Goal: Feedback & Contribution: Submit feedback/report problem

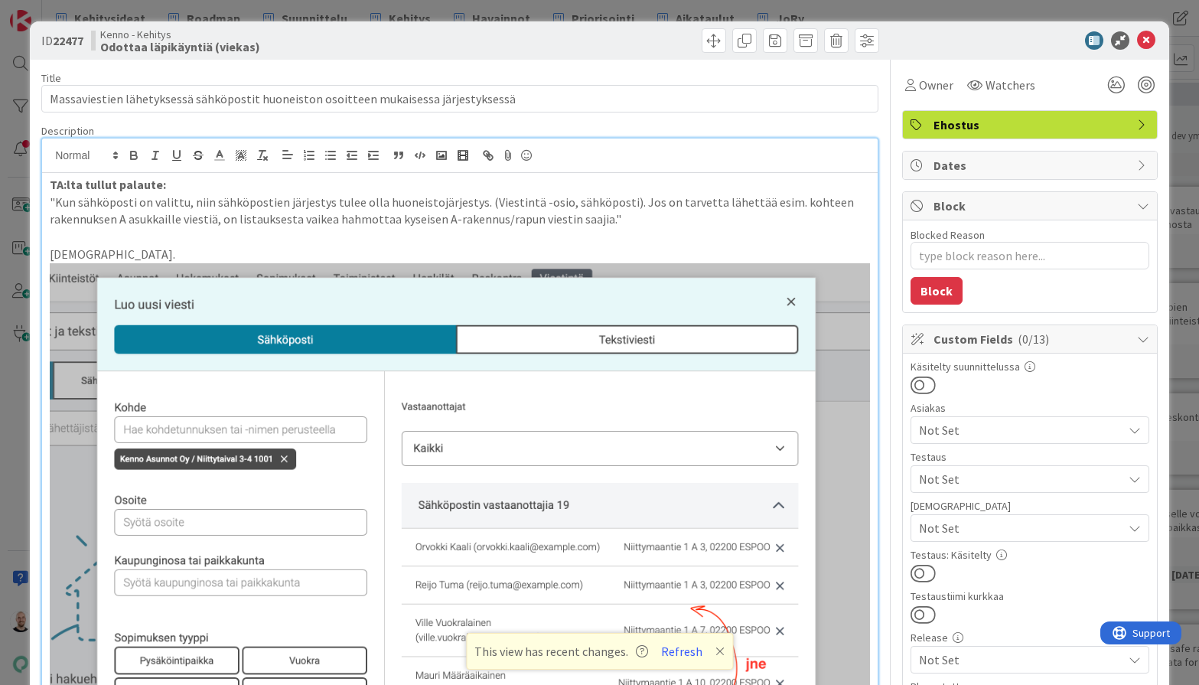
scroll to position [188, 0]
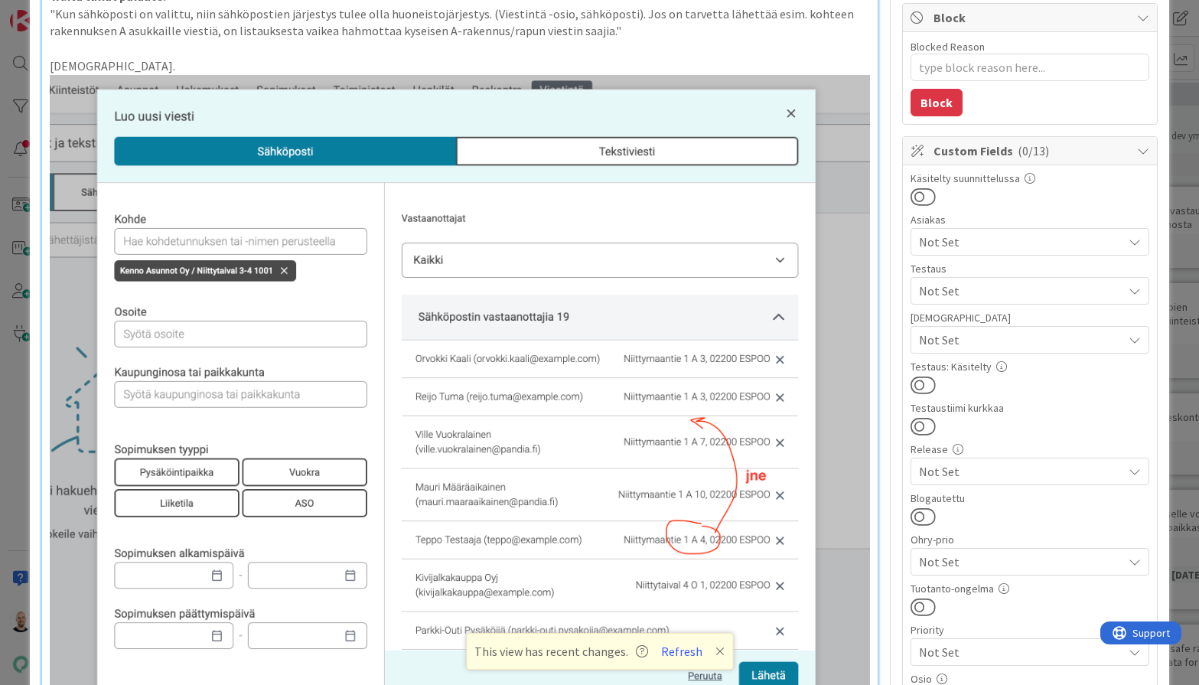
type textarea "x"
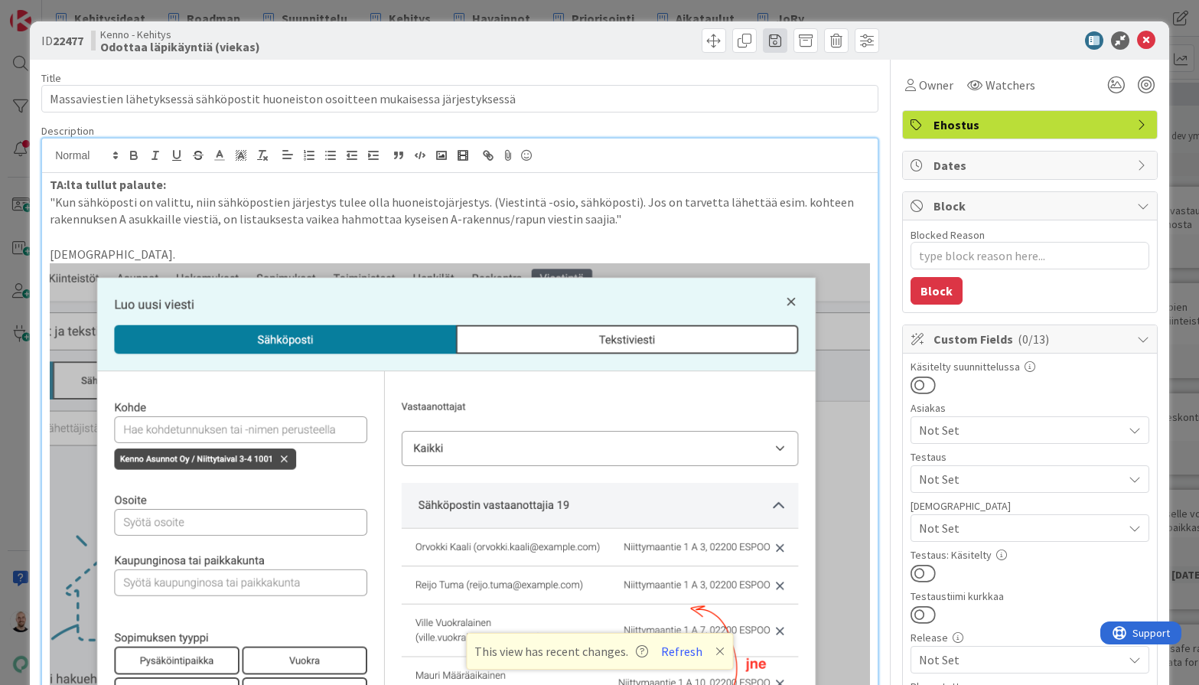
scroll to position [0, 0]
click at [792, 4] on div "ID 22477 Kenno - Kehitys Odottaa läpikäyntiä (viekas) Title 85 / 128 Massaviest…" at bounding box center [599, 342] width 1199 height 685
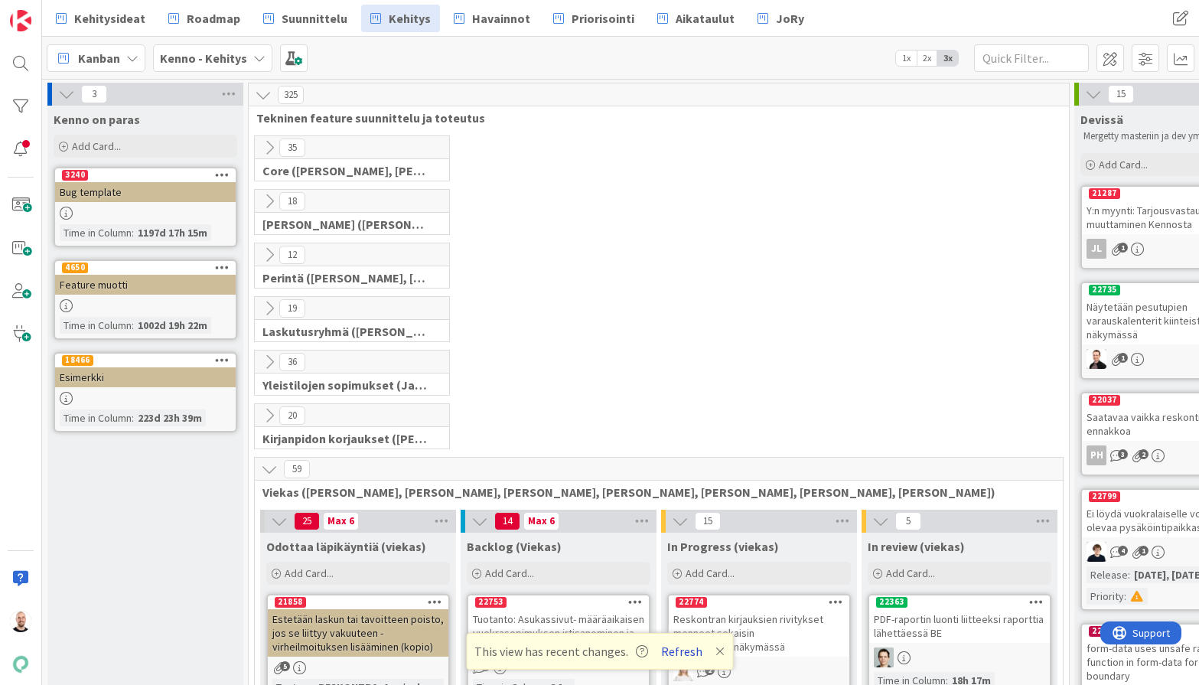
click at [676, 649] on button "Refresh" at bounding box center [682, 651] width 52 height 20
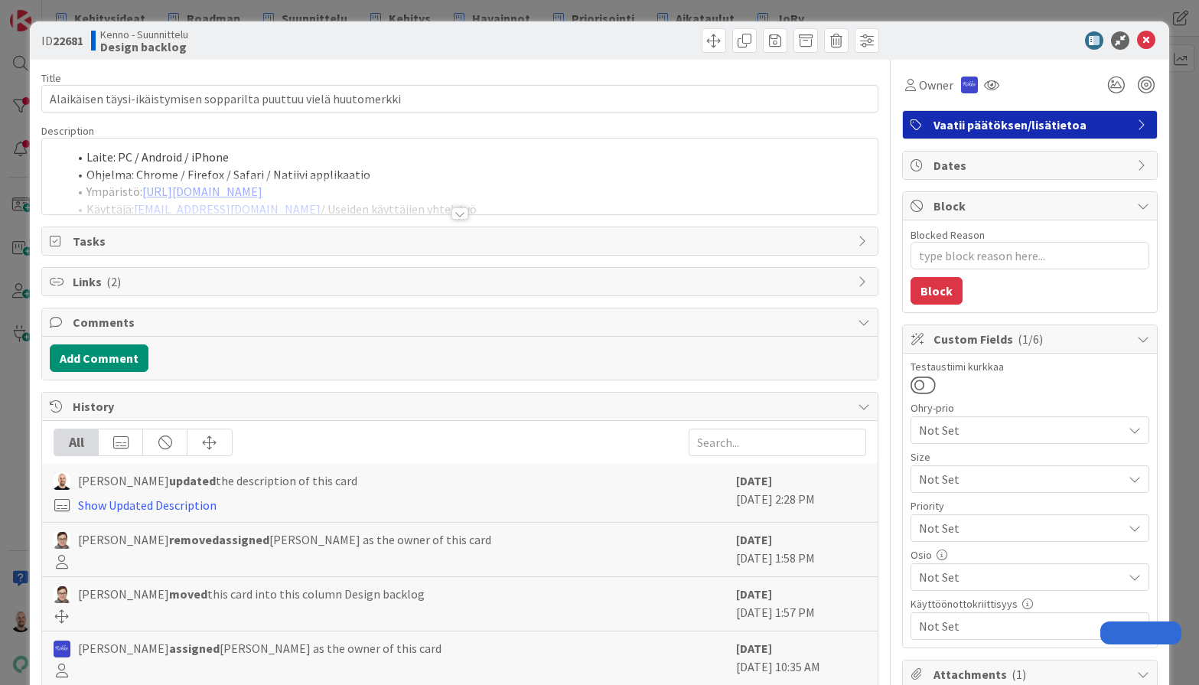
type textarea "x"
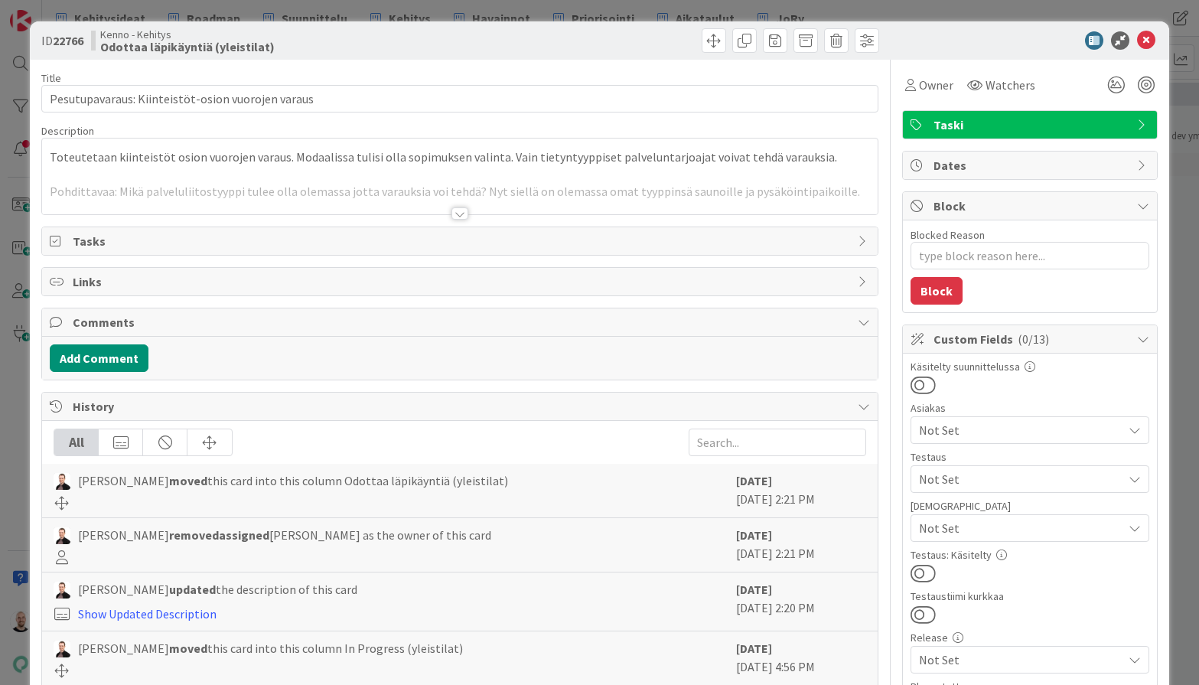
type textarea "x"
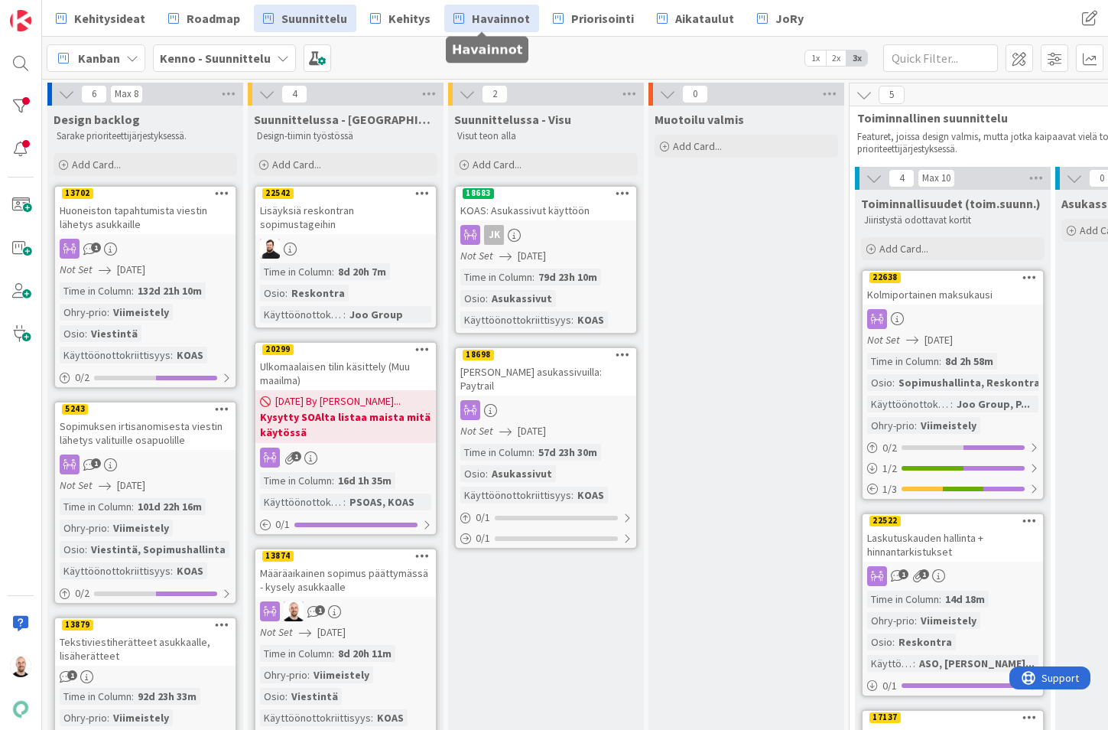
click at [491, 18] on span "Havainnot" at bounding box center [501, 18] width 58 height 18
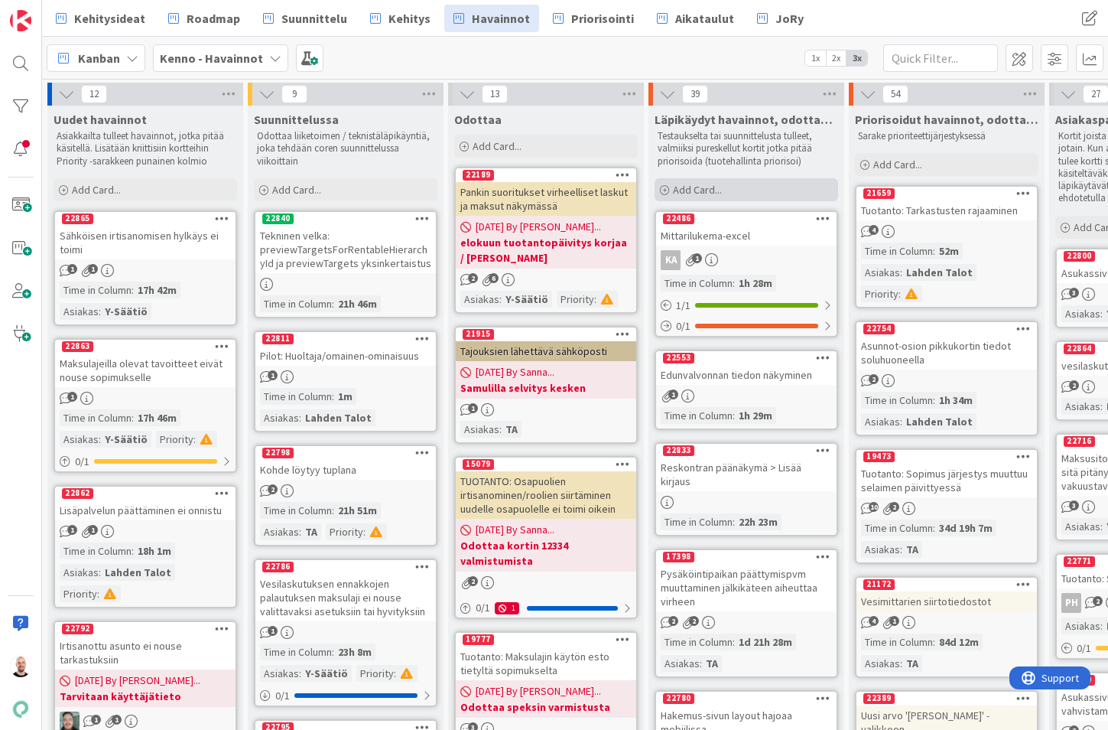
click at [708, 186] on span "Add Card..." at bounding box center [697, 190] width 49 height 14
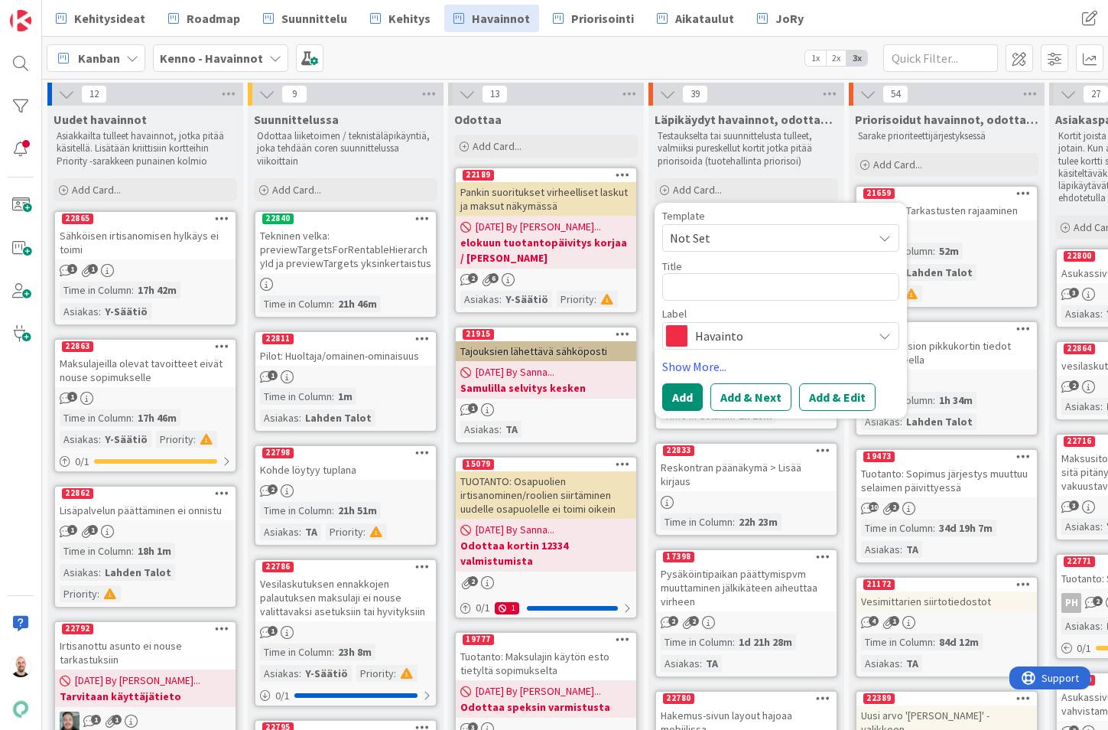
type textarea "x"
type textarea "A"
type textarea "x"
type textarea "As"
type textarea "x"
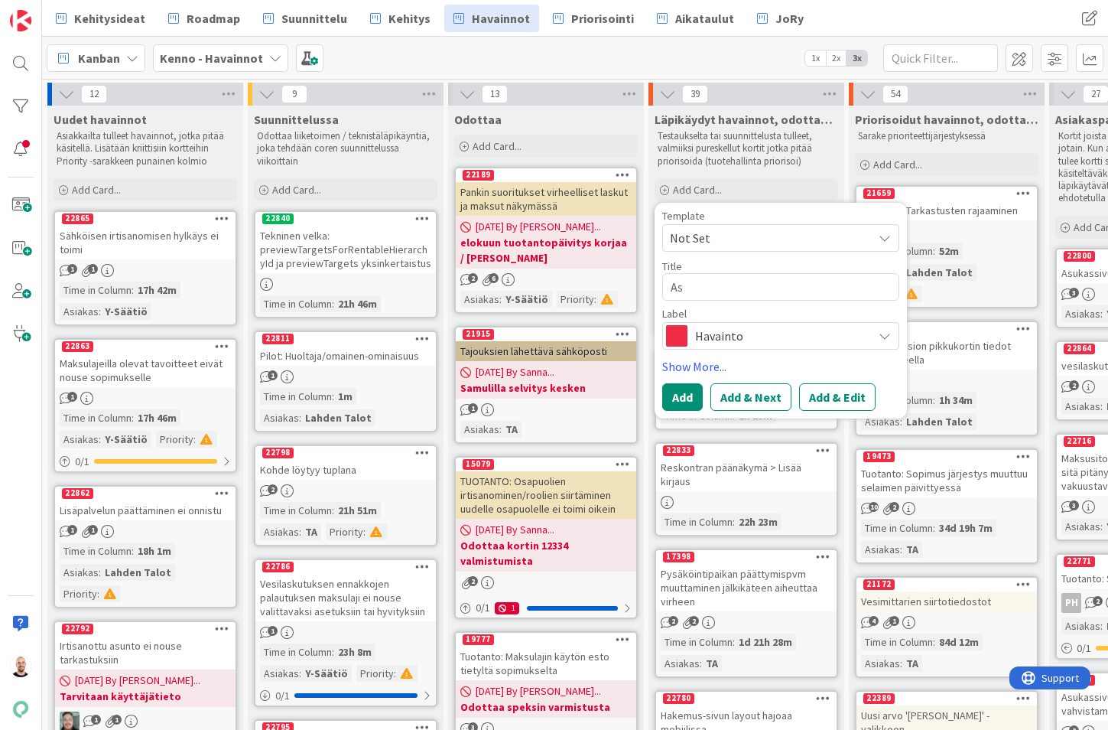
type textarea "A"
type textarea "x"
type textarea "A"
type textarea "x"
type textarea "As"
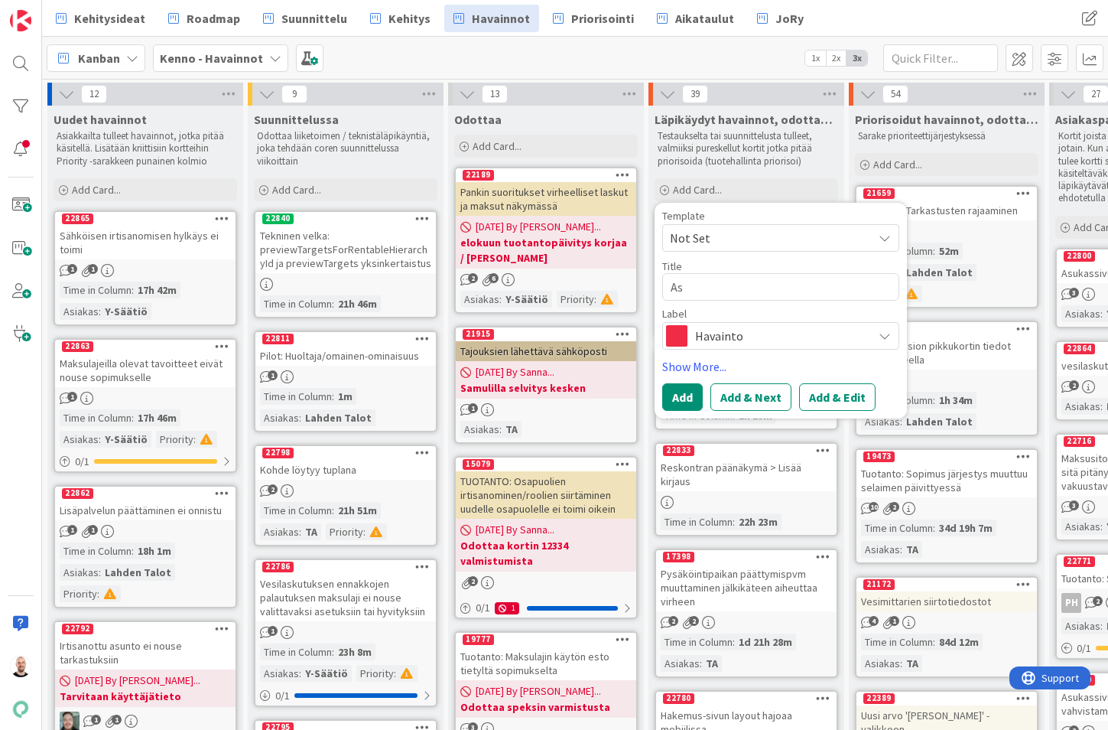
type textarea "x"
type textarea "Asu"
type textarea "x"
type textarea "Asuk"
type textarea "x"
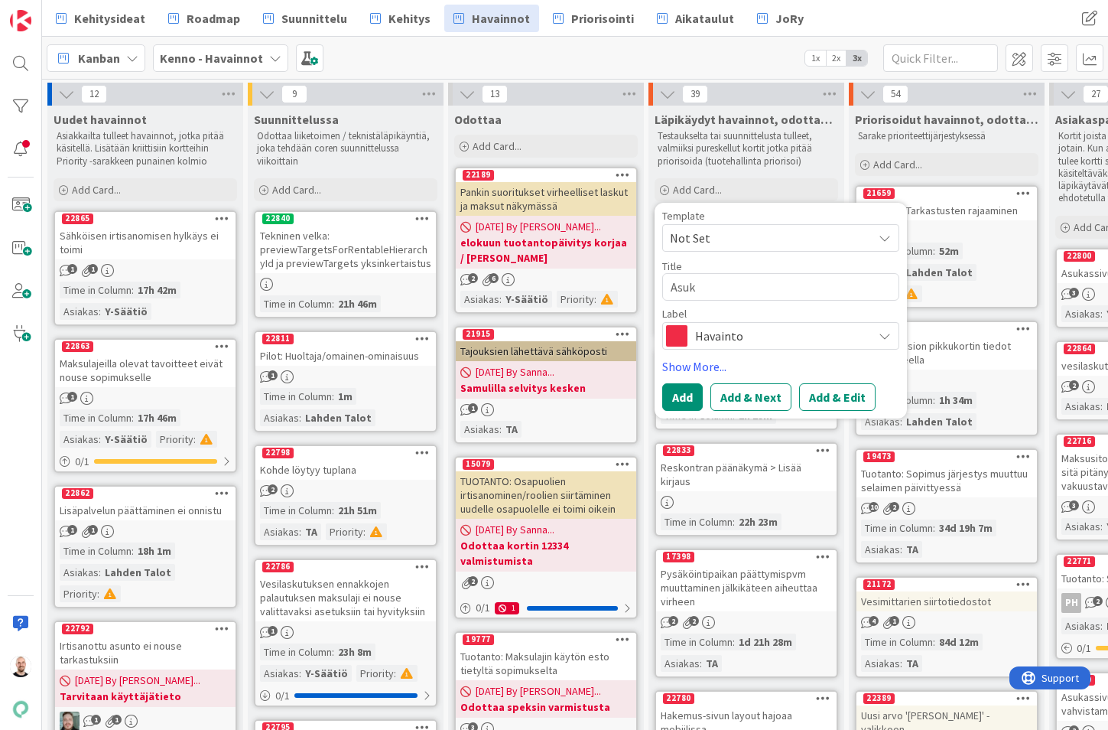
type textarea "Asuka"
type textarea "x"
type textarea "Asukas"
type textarea "x"
type textarea "Asukass"
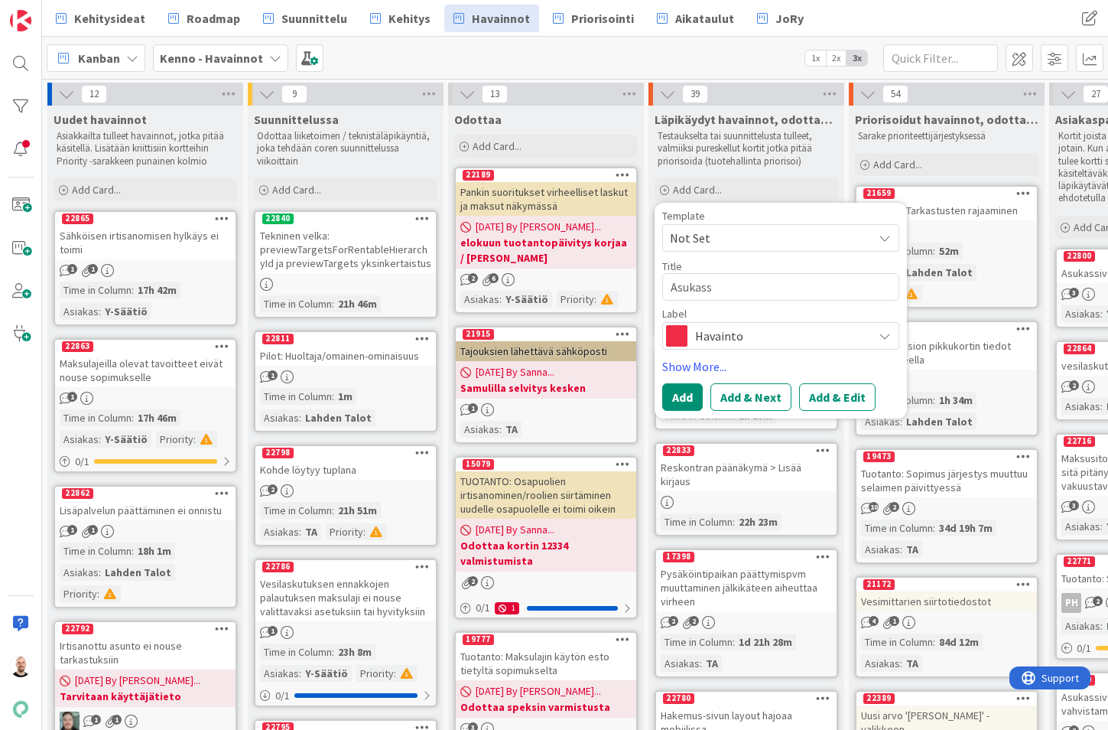
type textarea "x"
type textarea "Asukassi"
type textarea "x"
type textarea "Asukassiv"
type textarea "x"
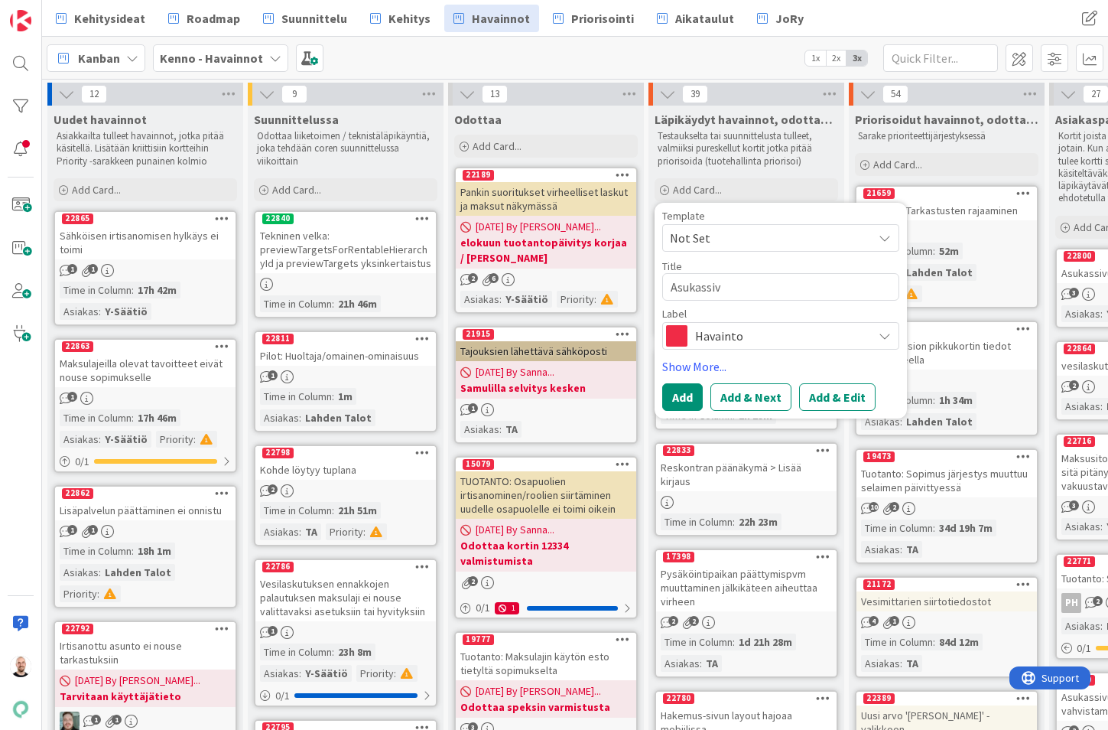
type textarea "Asukassivu"
type textarea "x"
type textarea "Asukassivuj"
type textarea "x"
type textarea "Asukassivuje"
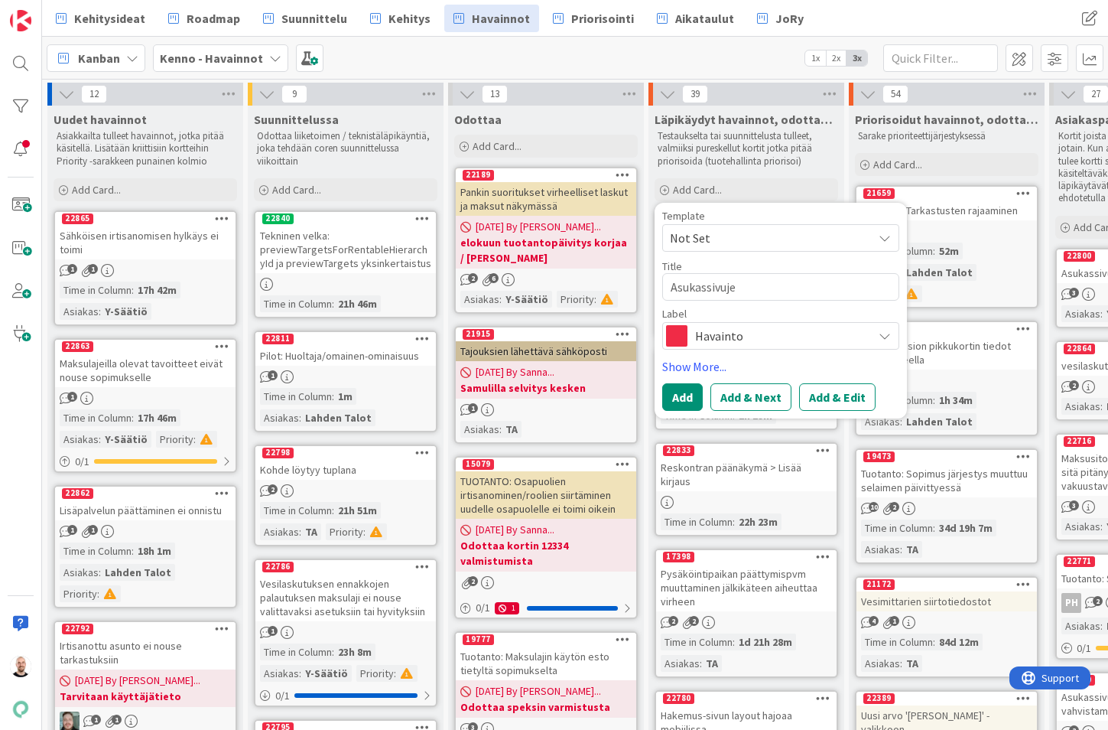
type textarea "x"
type textarea "Asukassivujen"
type textarea "x"
type textarea "Asukassivujen"
type textarea "x"
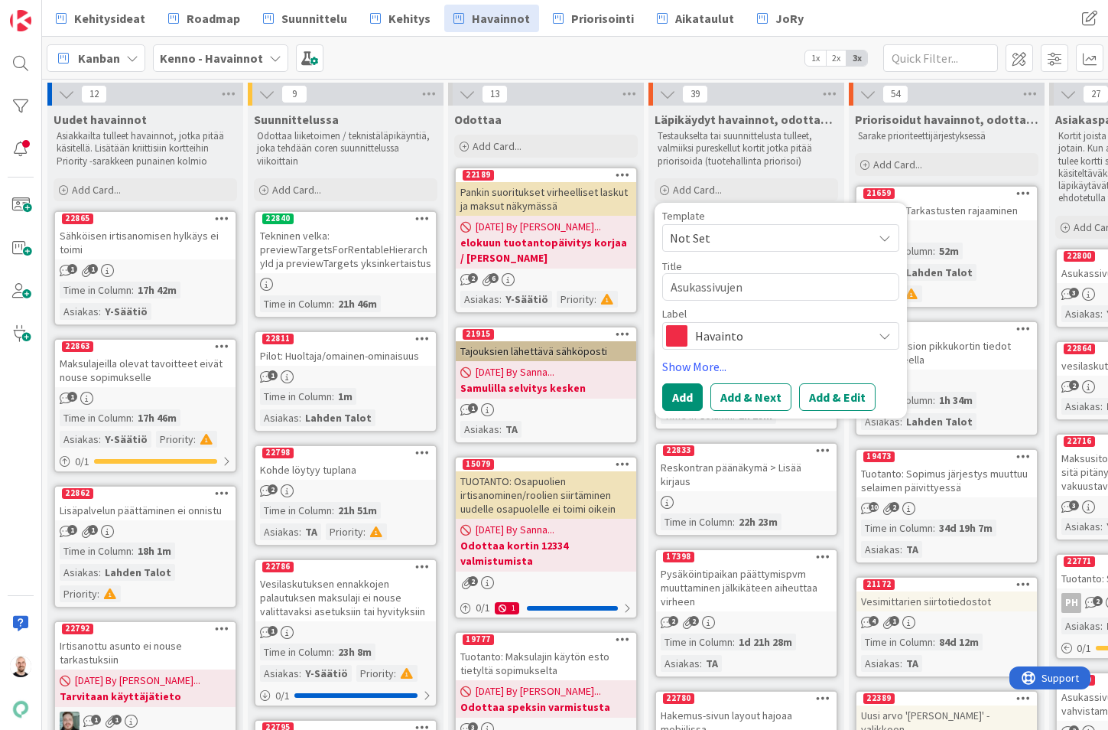
type textarea "Asukassivujen i"
type textarea "x"
type textarea "Asukassivujen ir"
type textarea "x"
type textarea "Asukassivujen irt"
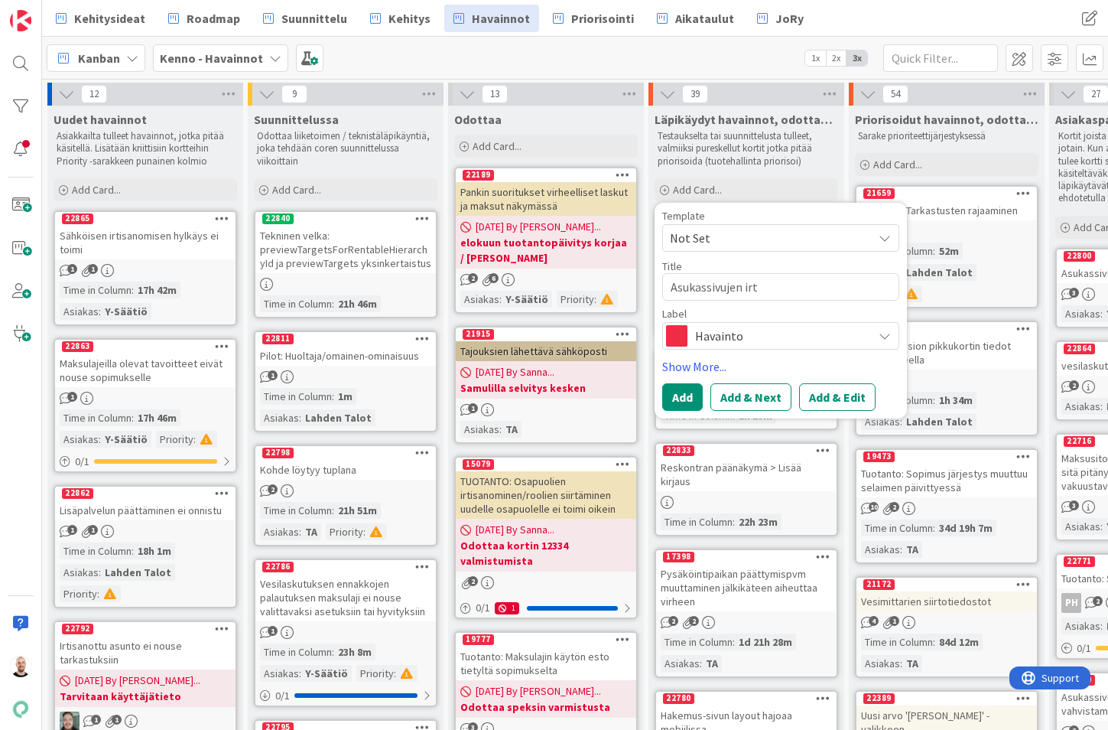
type textarea "x"
type textarea "Asukassivujen irti"
type textarea "x"
type textarea "Asukassivujen irtis"
type textarea "x"
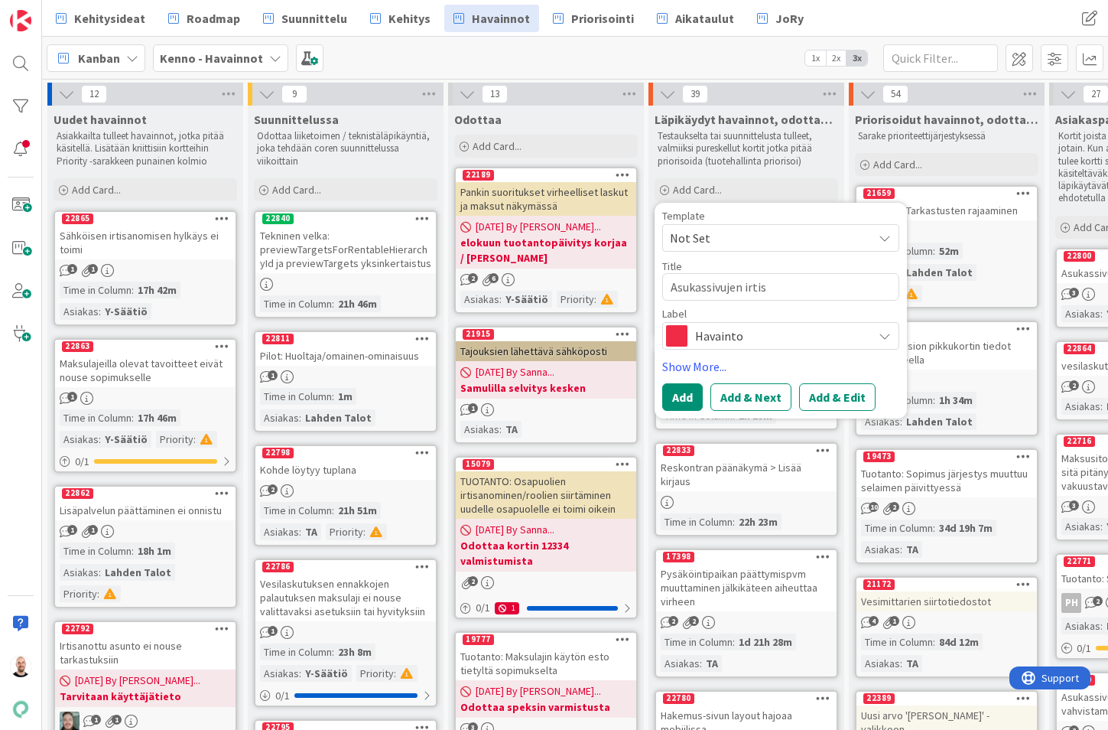
type textarea "Asukassivujen irtisa"
type textarea "x"
type textarea "Asukassivujen irtisan"
type textarea "x"
type textarea "Asukassivujen irtisano"
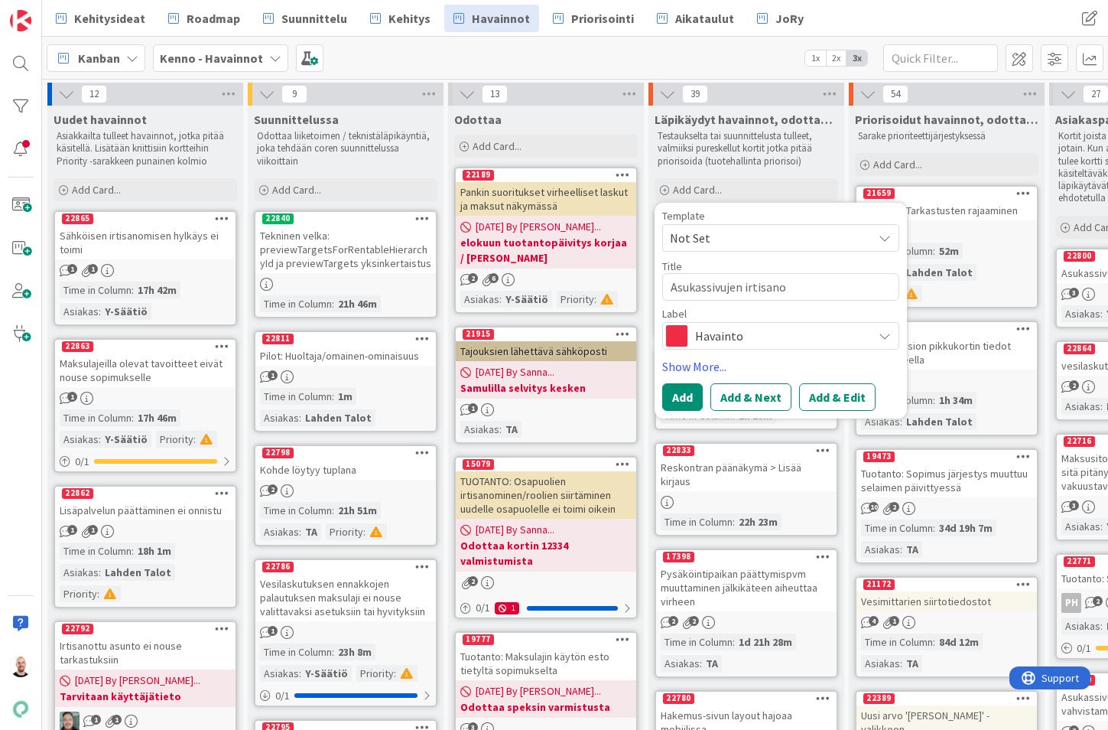
type textarea "x"
type textarea "Asukassivujen irtisanom"
type textarea "x"
type textarea "Asukassivujen irtisanomi"
type textarea "x"
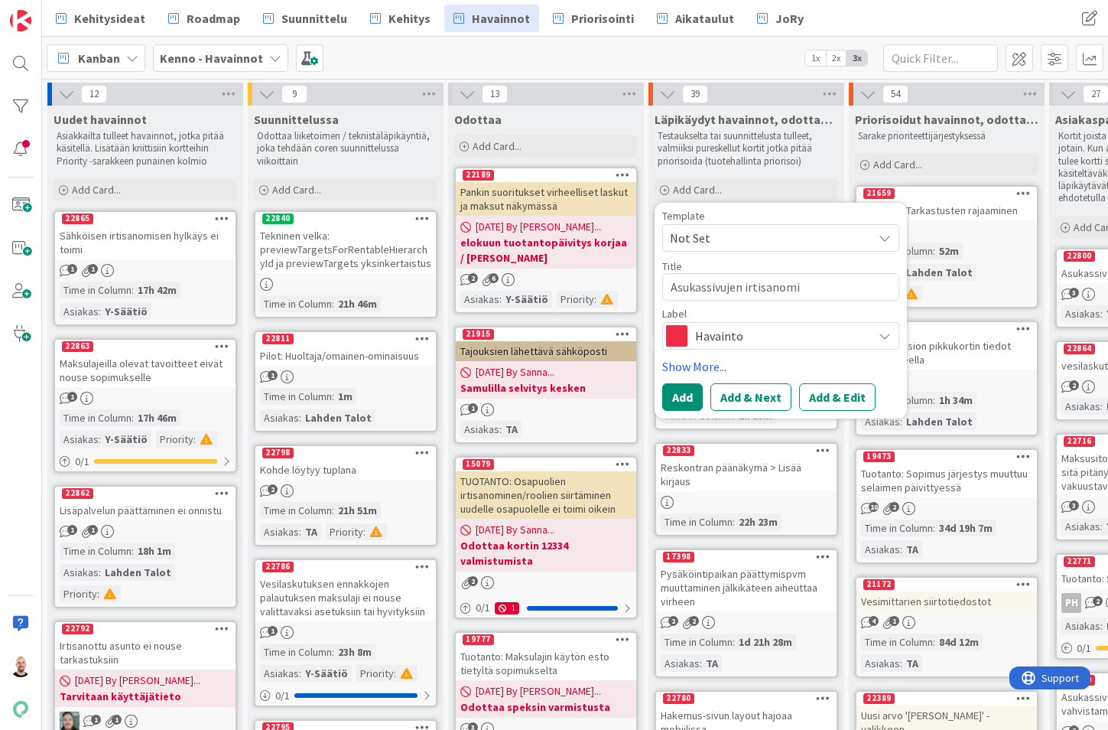
type textarea "Asukassivujen irtisanomis"
type textarea "x"
type textarea "Asukassivujen irtisanomisk"
type textarea "x"
type textarea "Asukassivujen irtisanomisky"
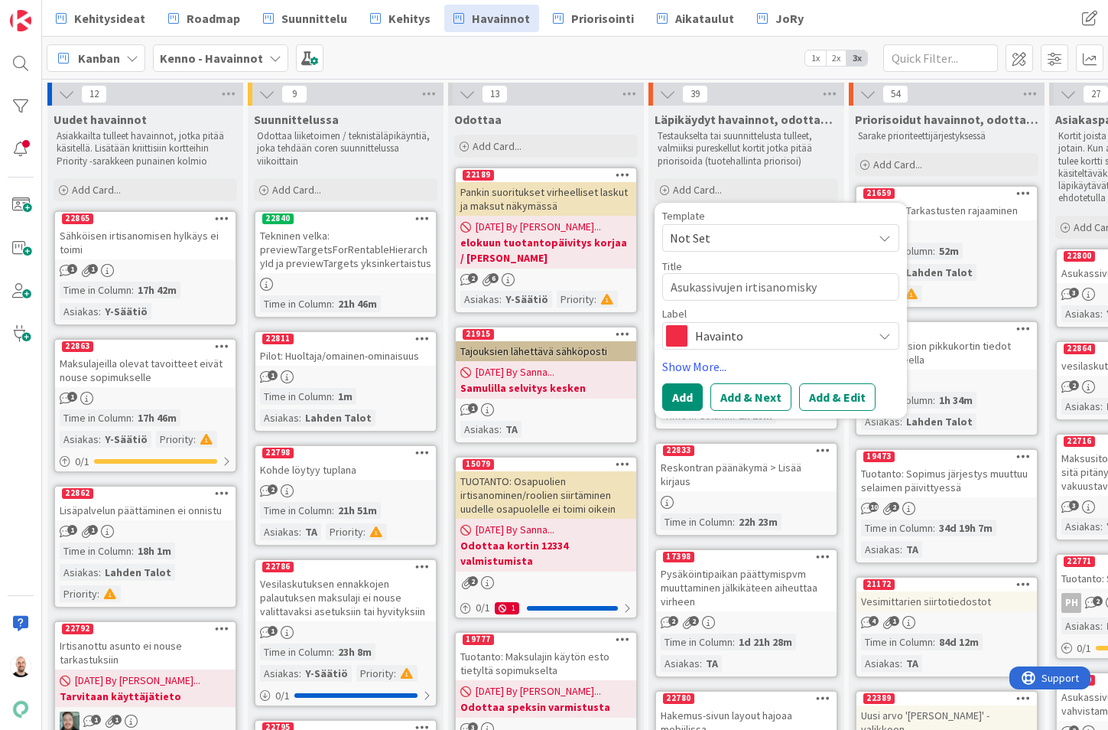
type textarea "x"
type textarea "Asukassivujen irtisanomiskyt"
type textarea "x"
type textarea "Asukassivujen irtisanomiskytk"
type textarea "x"
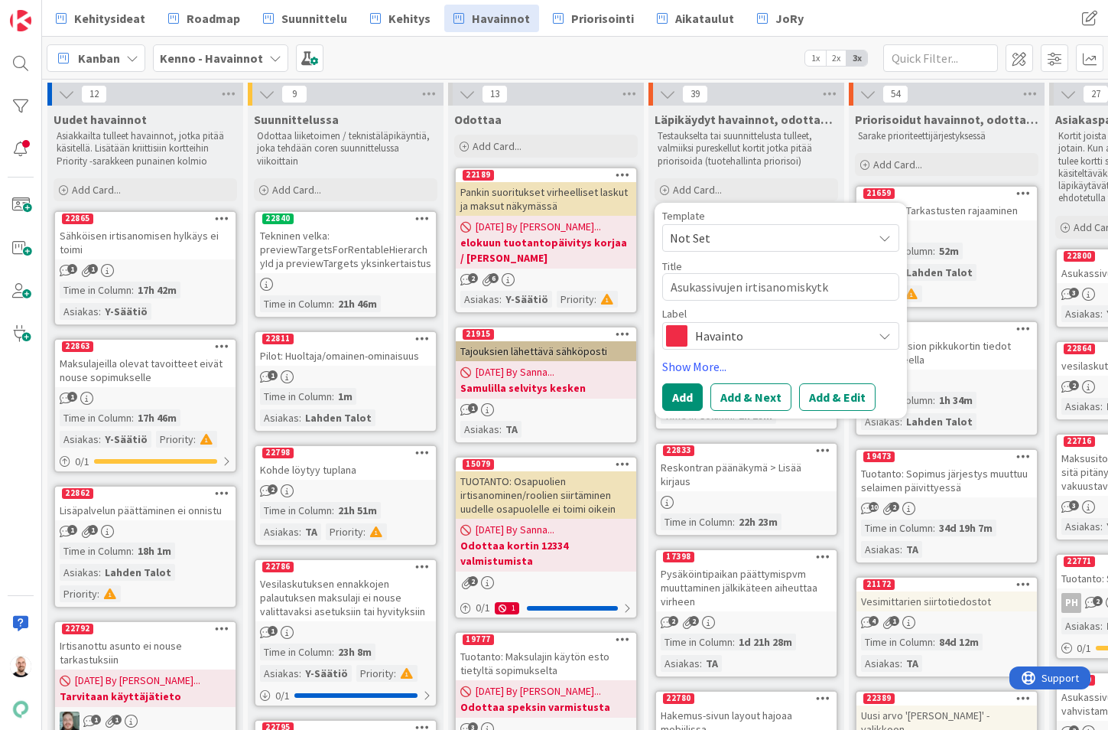
type textarea "Asukassivujen irtisanomiskytki"
type textarea "x"
type textarea "Asukassivujen irtisanomiskytkim"
type textarea "x"
type textarea "Asukassivujen irtisanomiskytkime"
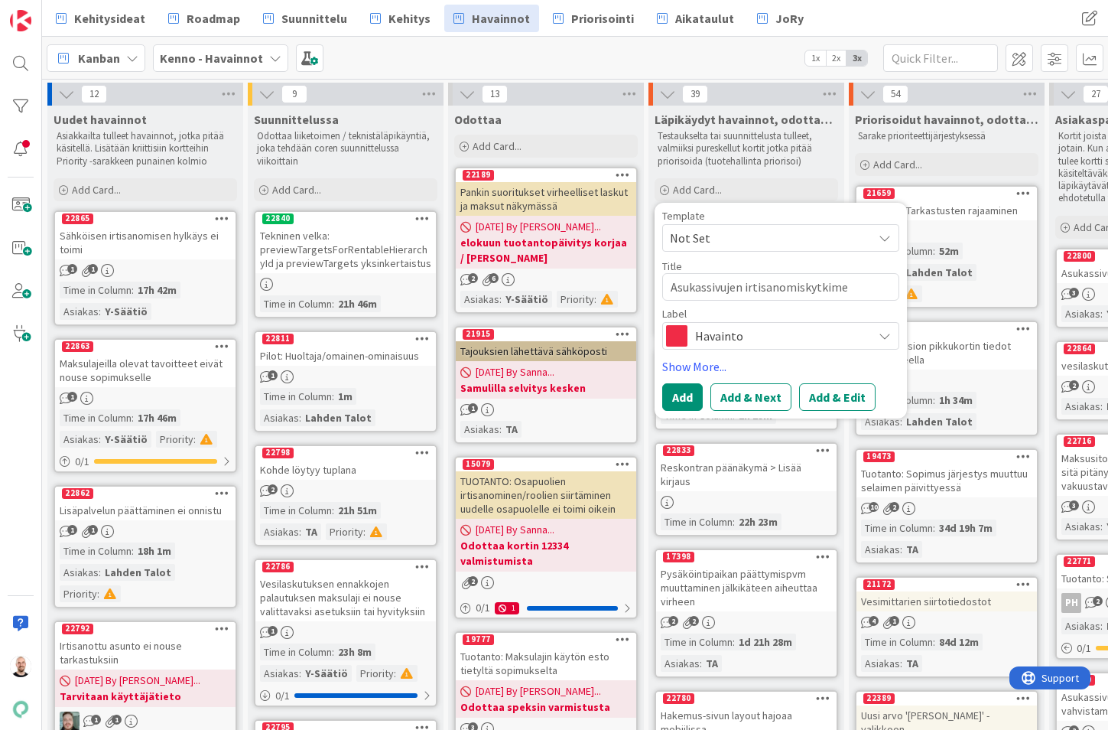
type textarea "x"
type textarea "Asukassivujen irtisanomiskytkimet"
type textarea "x"
type textarea "Asukassivujen irtisanomiskytkimet"
type textarea "x"
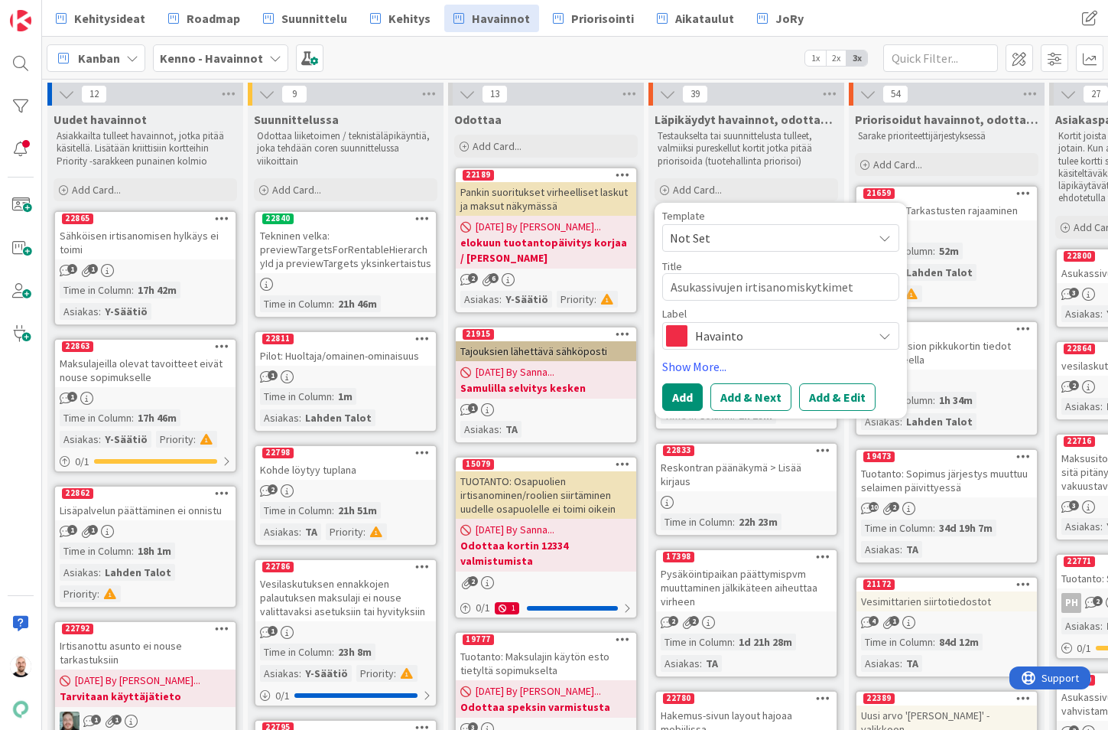
type textarea "Asukassivujen irtisanomiskytkimet a"
type textarea "x"
type textarea "Asukassivujen irtisanomiskytkimet ak"
type textarea "x"
type textarea "Asukassivujen irtisanomiskytkimet akt"
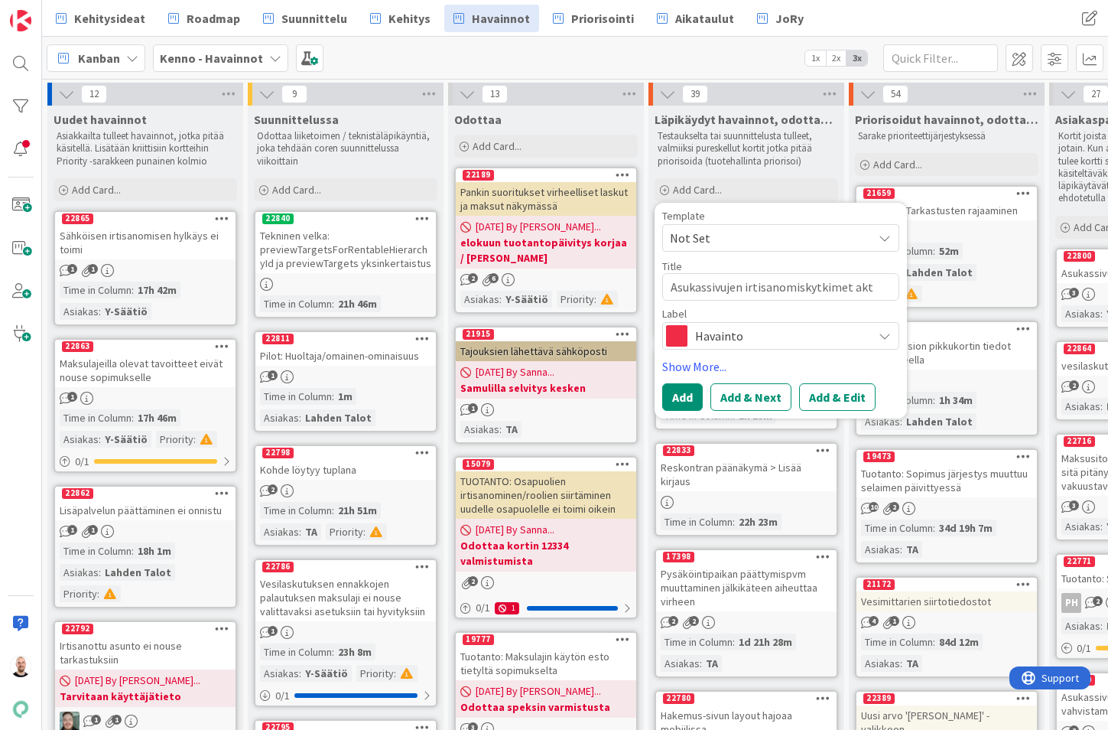
type textarea "x"
type textarea "Asukassivujen irtisanomiskytkimet akti"
type textarea "x"
type textarea "Asukassivujen irtisanomiskytkimet aktii"
type textarea "x"
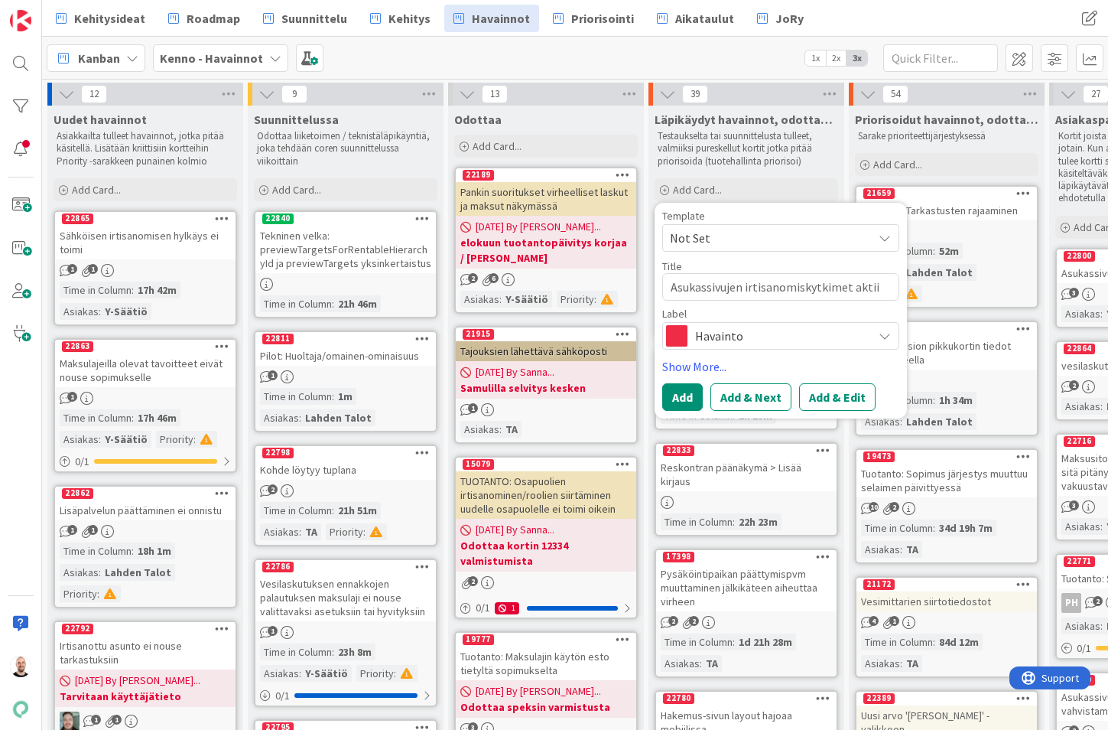
type textarea "Asukassivujen irtisanomiskytkimet aktiiv"
type textarea "x"
type textarea "Asukassivujen irtisanomiskytkimet aktiivi"
type textarea "x"
type textarea "Asukassivujen irtisanomiskytkimet aktiivis"
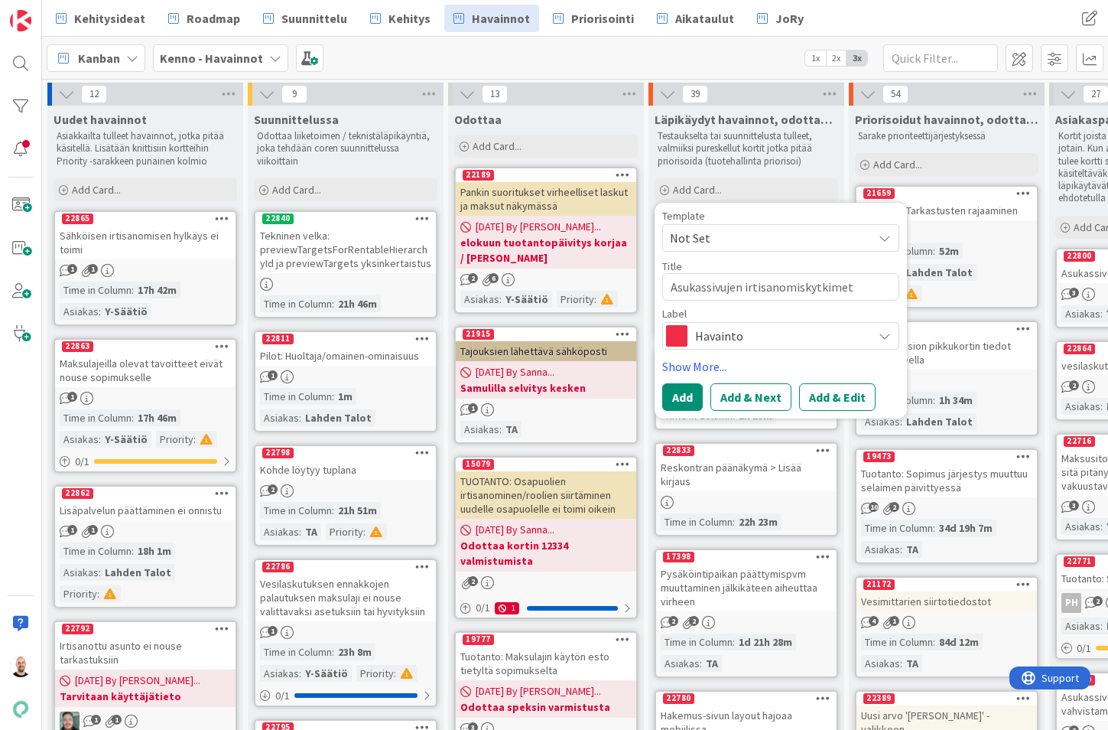
type textarea "x"
type textarea "Asukassivujen irtisanomiskytkimet aktiivisi"
type textarea "x"
type textarea "Asukassivujen irtisanomiskytkimet aktiivisia"
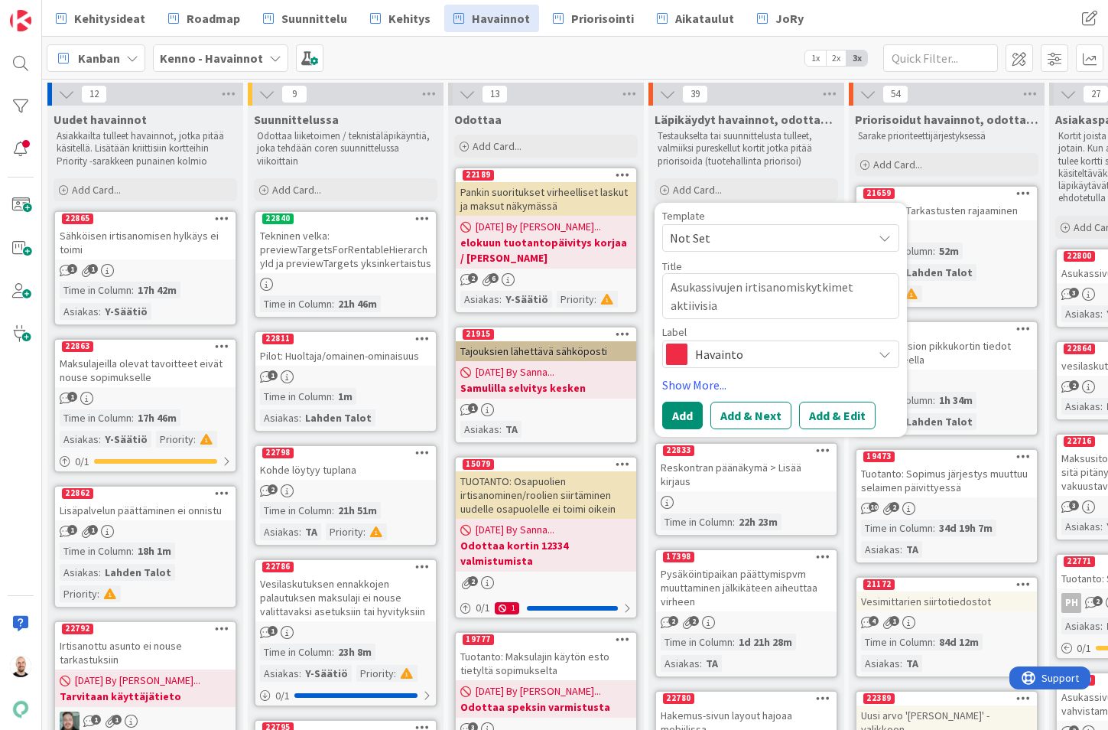
type textarea "x"
type textarea "Asukassivujen irtisanomiskytkimet aktiivisia"
type textarea "x"
type textarea "Asukassivujen irtisanomiskytkimet aktiivisia v"
type textarea "x"
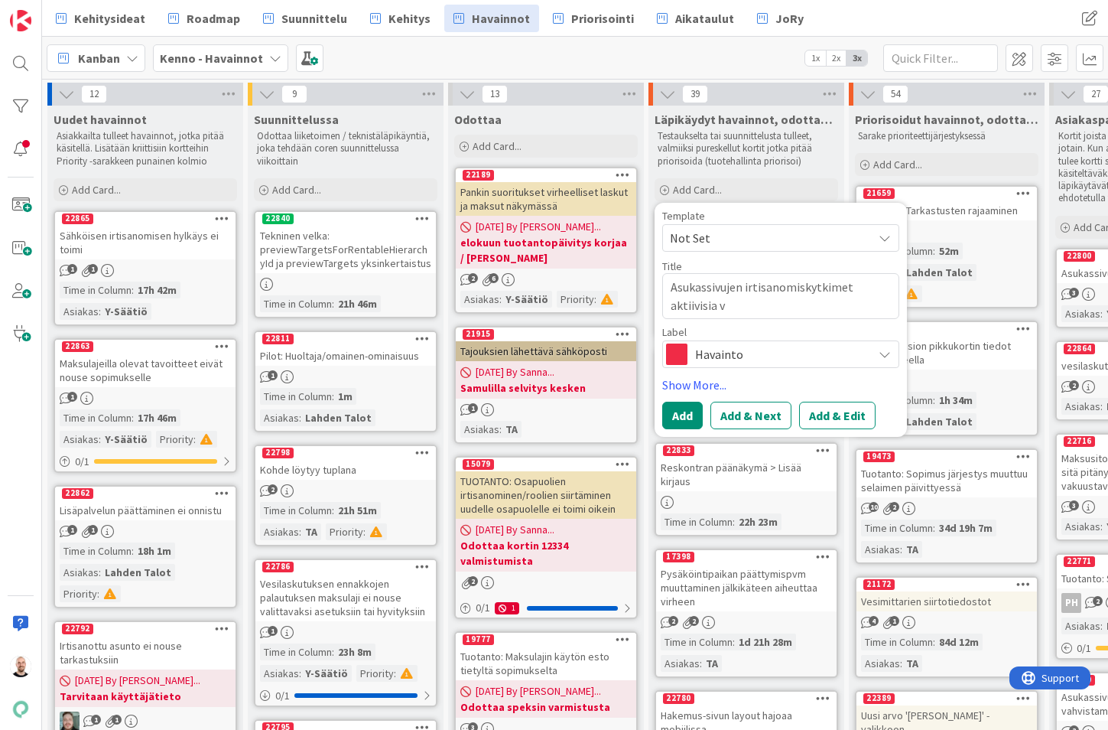
type textarea "Asukassivujen irtisanomiskytkimet aktiivisia va"
type textarea "x"
type textarea "Asukassivujen irtisanomiskytkimet aktiivisia vai"
type textarea "x"
type textarea "Asukassivujen irtisanomiskytkimet aktiivisia vaik"
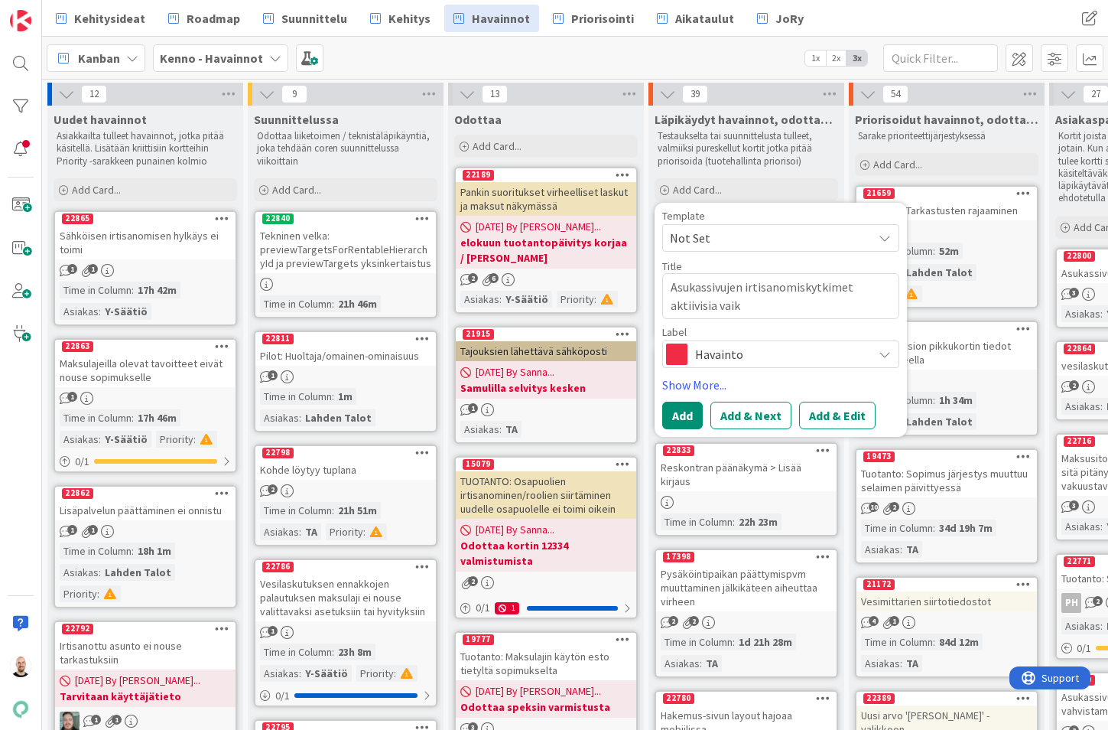
type textarea "x"
type textarea "Asukassivujen irtisanomiskytkimet aktiivisia vaikk"
type textarea "x"
type textarea "Asukassivujen irtisanomiskytkimet aktiivisia vaikka"
type textarea "x"
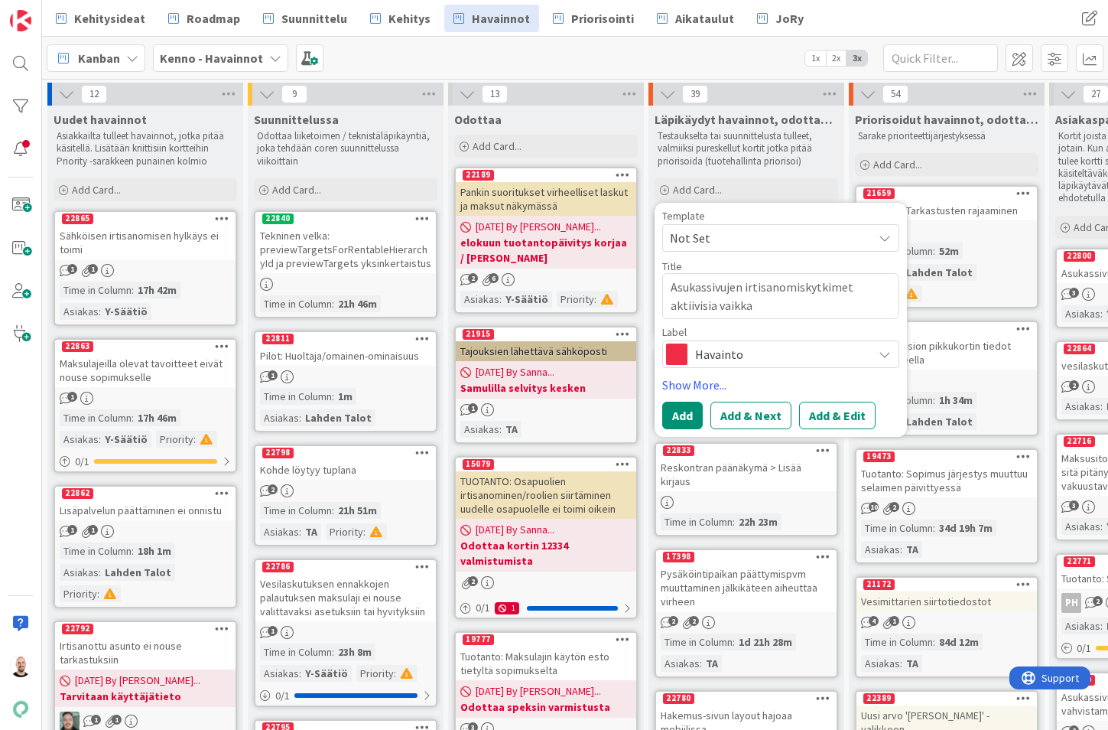
type textarea "Asukassivujen irtisanomiskytkimet aktiivisia vaikka"
type textarea "x"
type textarea "Asukassivujen irtisanomiskytkimet aktiivisia vaikka s"
type textarea "x"
type textarea "Asukassivujen irtisanomiskytkimet aktiivisia vaikka so"
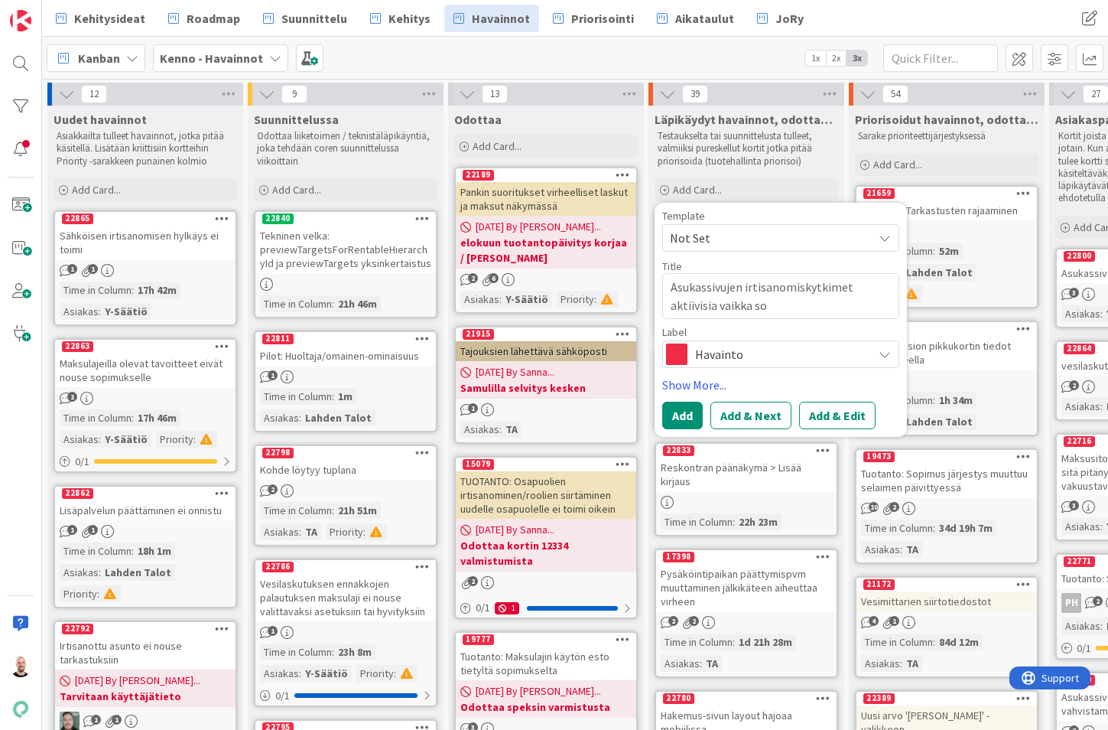
type textarea "x"
type textarea "Asukassivujen irtisanomiskytkimet aktiivisia vaikka sop"
type textarea "x"
type textarea "Asukassivujen irtisanomiskytkimet aktiivisia vaikka sopi"
type textarea "x"
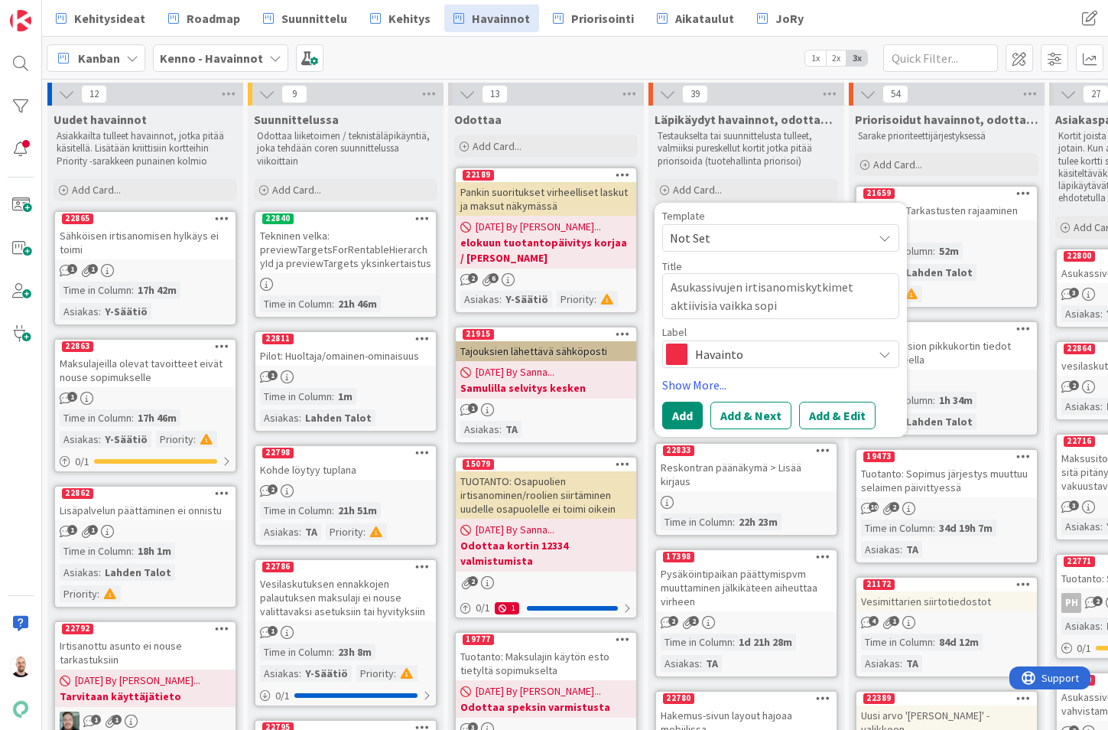
type textarea "Asukassivujen irtisanomiskytkimet aktiivisia vaikka sopim"
type textarea "x"
type textarea "Asukassivujen irtisanomiskytkimet aktiivisia vaikka sopimu"
type textarea "x"
type textarea "Asukassivujen irtisanomiskytkimet aktiivisia vaikka sopimus"
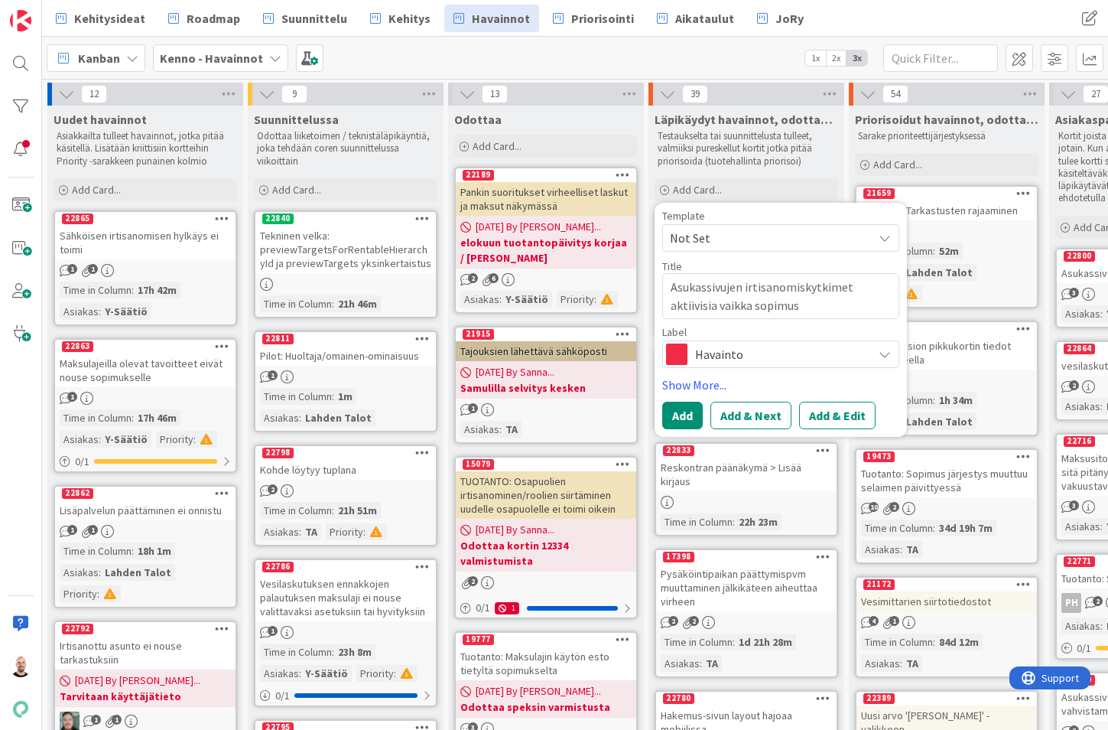
type textarea "x"
type textarea "Asukassivujen irtisanomiskytkimet aktiivisia vaikka sopimus"
type textarea "x"
type textarea "Asukassivujen irtisanomiskytkimet aktiivisia vaikka sopimus j"
type textarea "x"
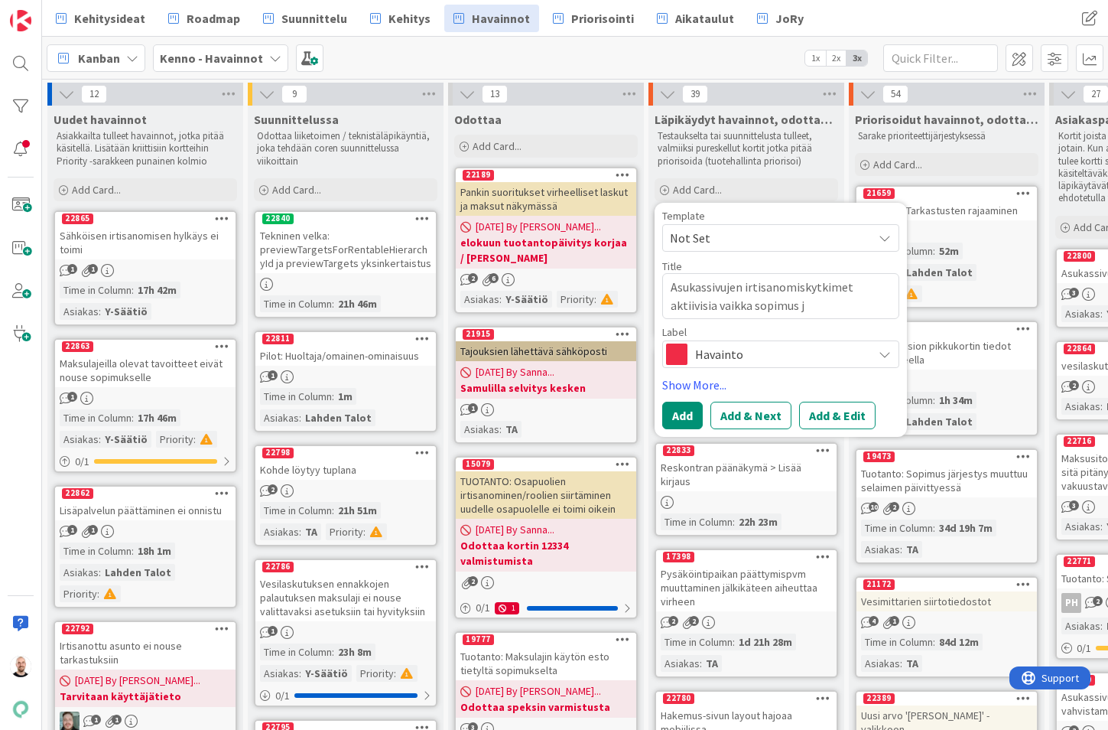
type textarea "Asukassivujen irtisanomiskytkimet aktiivisia vaikka sopimus jo"
type textarea "x"
type textarea "Asukassivujen irtisanomiskytkimet aktiivisia vaikka sopimus jo"
type textarea "x"
type textarea "Asukassivujen irtisanomiskytkimet aktiivisia vaikka sopimus jo i"
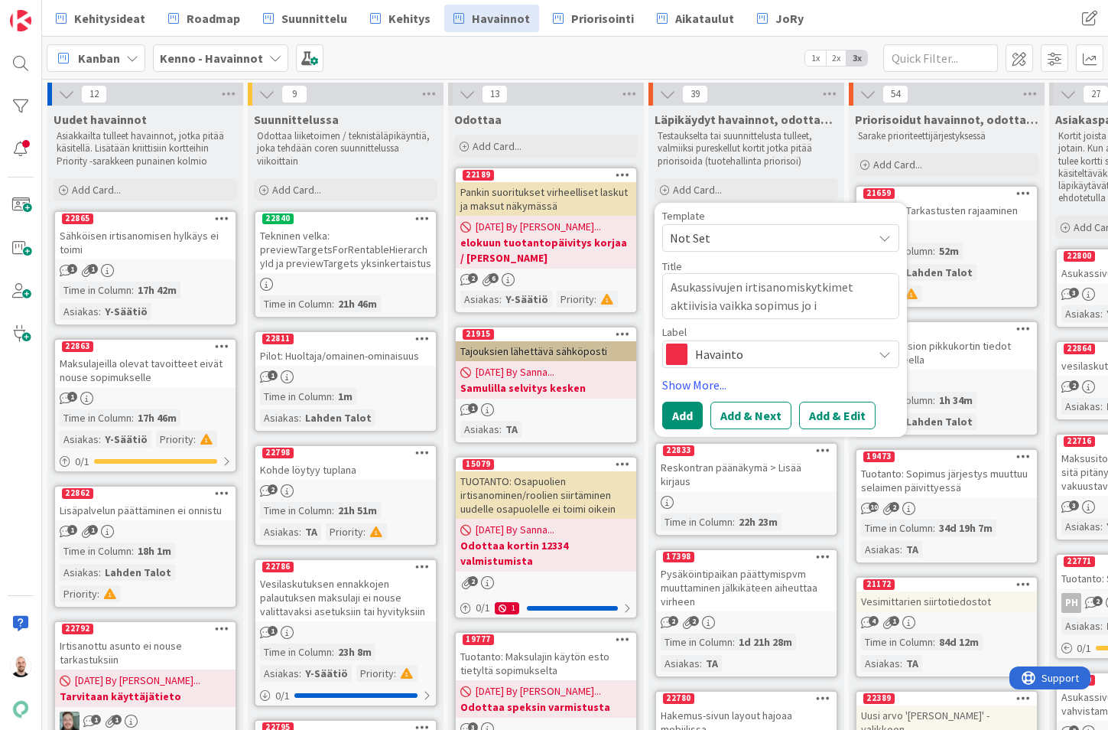
type textarea "x"
type textarea "Asukassivujen irtisanomiskytkimet aktiivisia vaikka sopimus jo ir"
type textarea "x"
type textarea "Asukassivujen irtisanomiskytkimet aktiivisia vaikka sopimus jo irt"
type textarea "x"
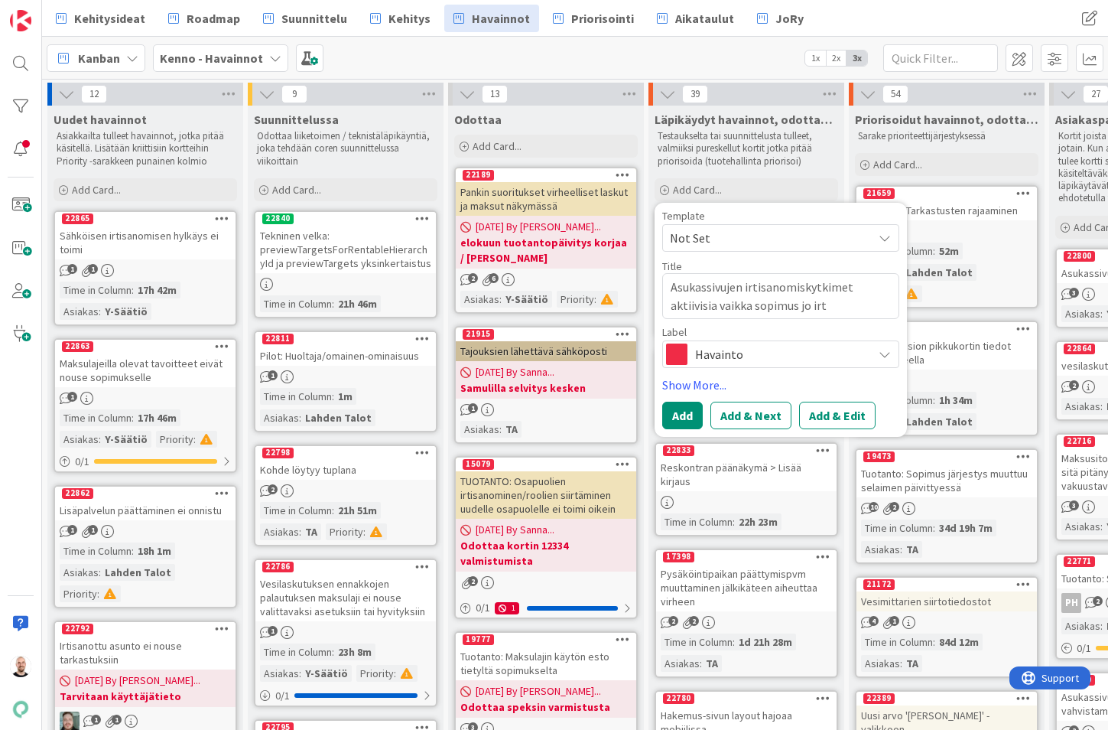
type textarea "Asukassivujen irtisanomiskytkimet aktiivisia vaikka sopimus jo irti"
type textarea "x"
type textarea "Asukassivujen irtisanomiskytkimet aktiivisia vaikka sopimus jo irtis"
type textarea "x"
type textarea "Asukassivujen irtisanomiskytkimet aktiivisia vaikka sopimus jo irtisa"
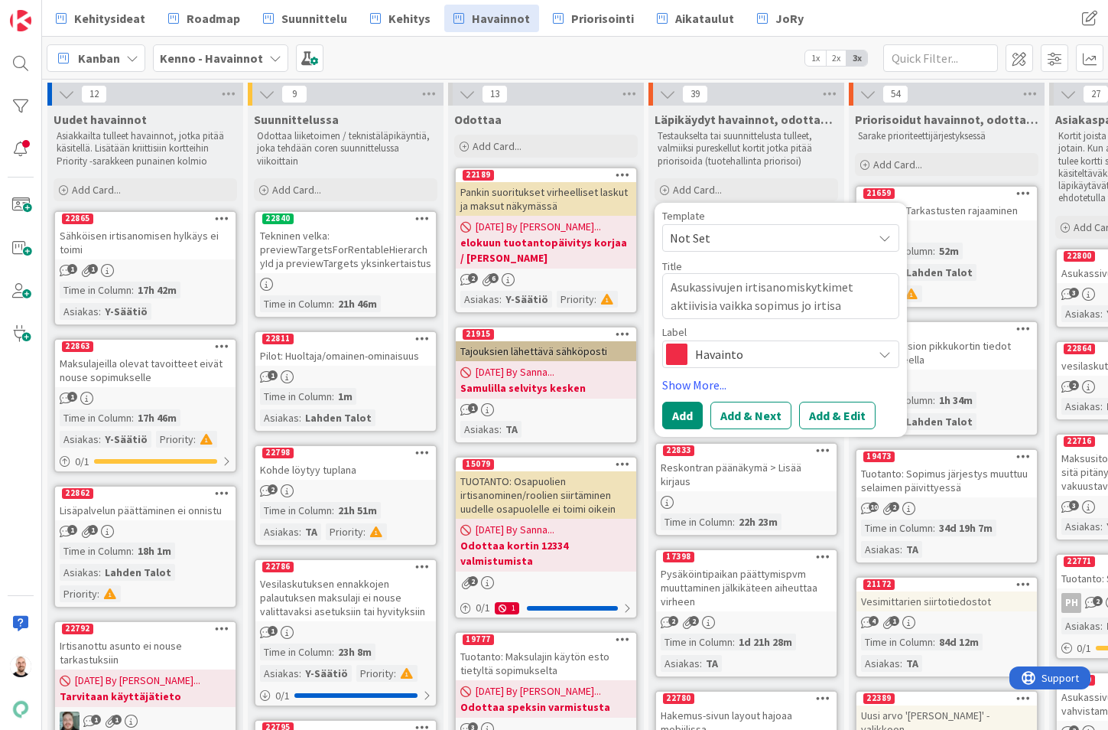
type textarea "x"
type textarea "Asukassivujen irtisanomiskytkimet aktiivisia vaikka sopimus jo irtisan"
type textarea "x"
type textarea "Asukassivujen irtisanomiskytkimet aktiivisia vaikka sopimus jo irtisano"
type textarea "x"
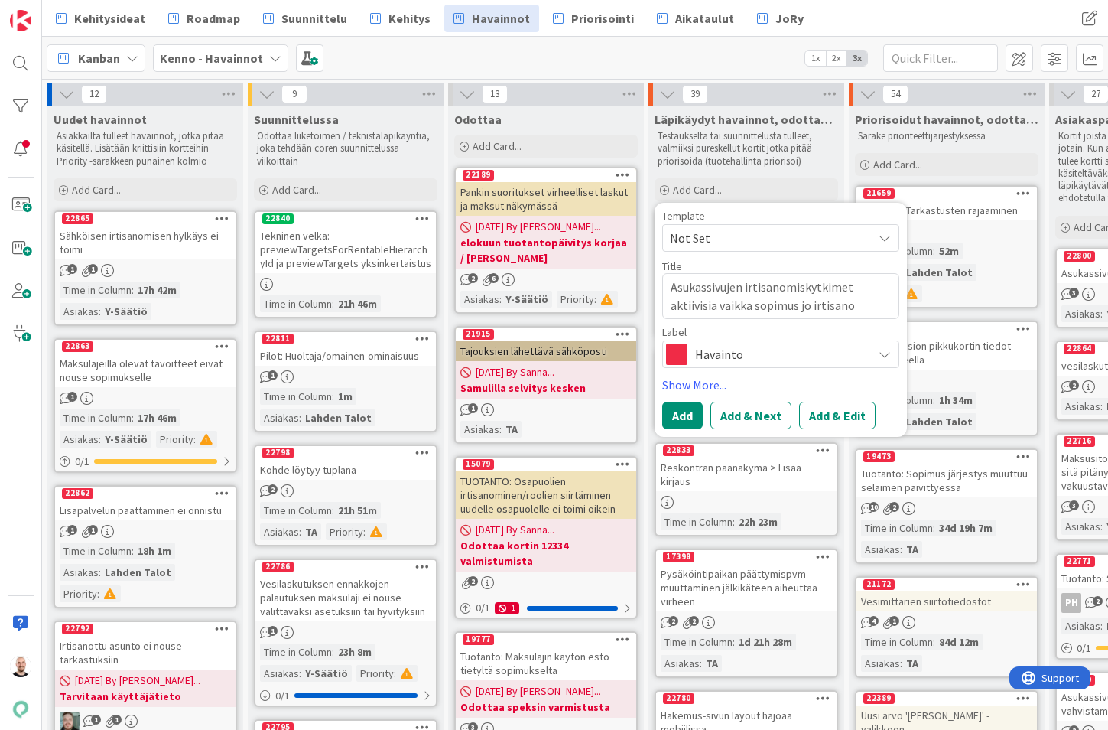
type textarea "Asukassivujen irtisanomiskytkimet aktiivisia vaikka sopimus jo irtisanot"
type textarea "x"
type textarea "Asukassivujen irtisanomiskytkimet aktiivisia vaikka sopimus jo irtisanott"
type textarea "x"
type textarea "Asukassivujen irtisanomiskytkimet aktiivisia vaikka sopimus jo irtisanottu"
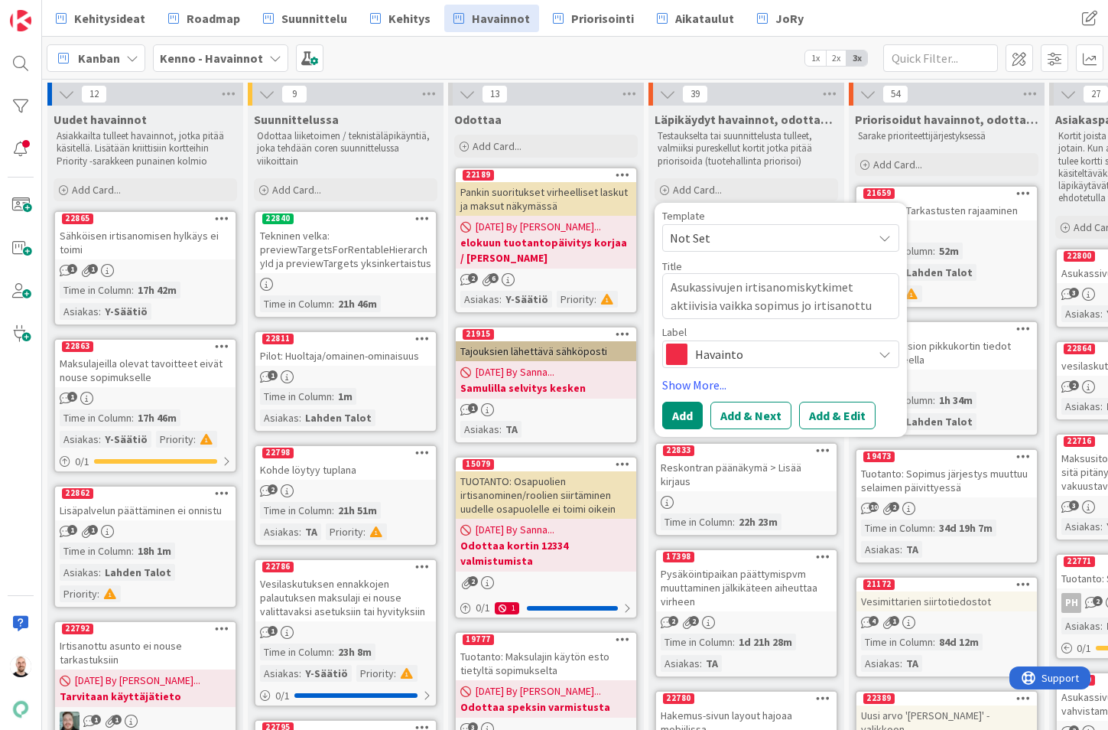
click at [796, 308] on textarea "Asukassivujen irtisanomiskytkimet aktiivisia vaikka sopimus jo irtisanottu" at bounding box center [780, 296] width 237 height 46
type textarea "x"
type textarea "Asukassivujen irtisanomiskytkimet aktiivisia vaikka sopimus jo irtisanottu"
type textarea "x"
type textarea "Asukassivujen irtisanomiskytkimet aktiivisia vaikka sopimus o jo irtisanottu"
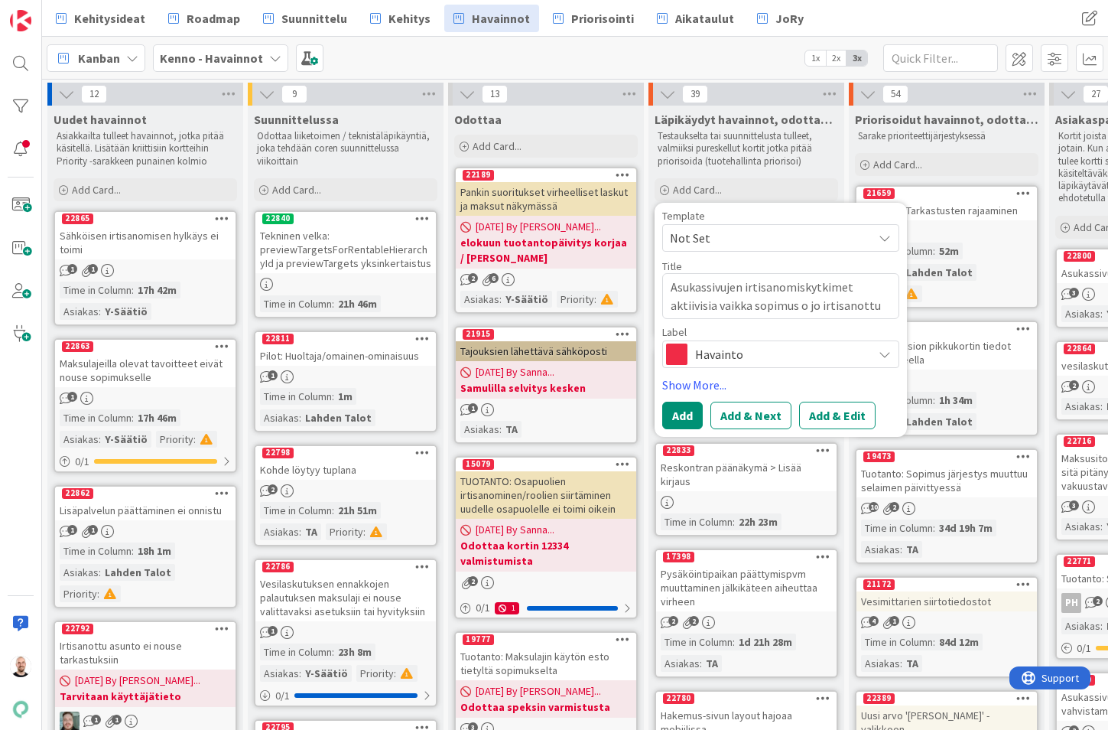
type textarea "x"
type textarea "Asukassivujen irtisanomiskytkimet aktiivisia vaikka sopimus on jo irtisanottu"
click at [838, 412] on button "Add & Edit" at bounding box center [837, 416] width 76 height 28
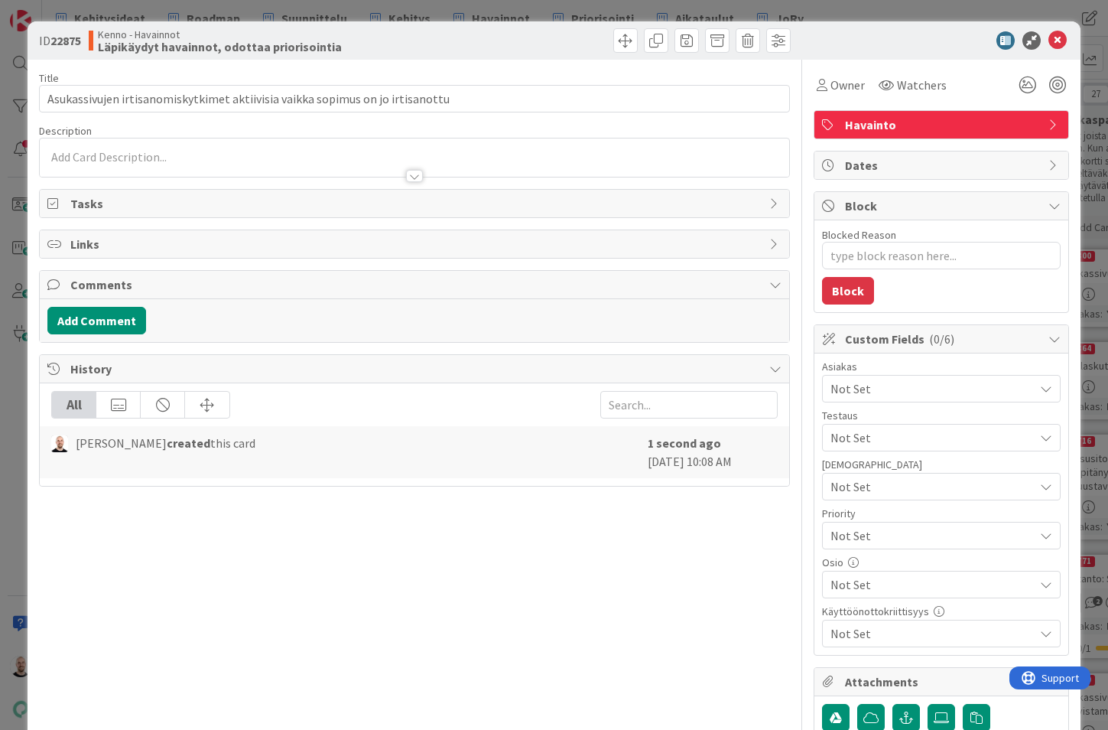
click at [142, 154] on div at bounding box center [415, 157] width 750 height 38
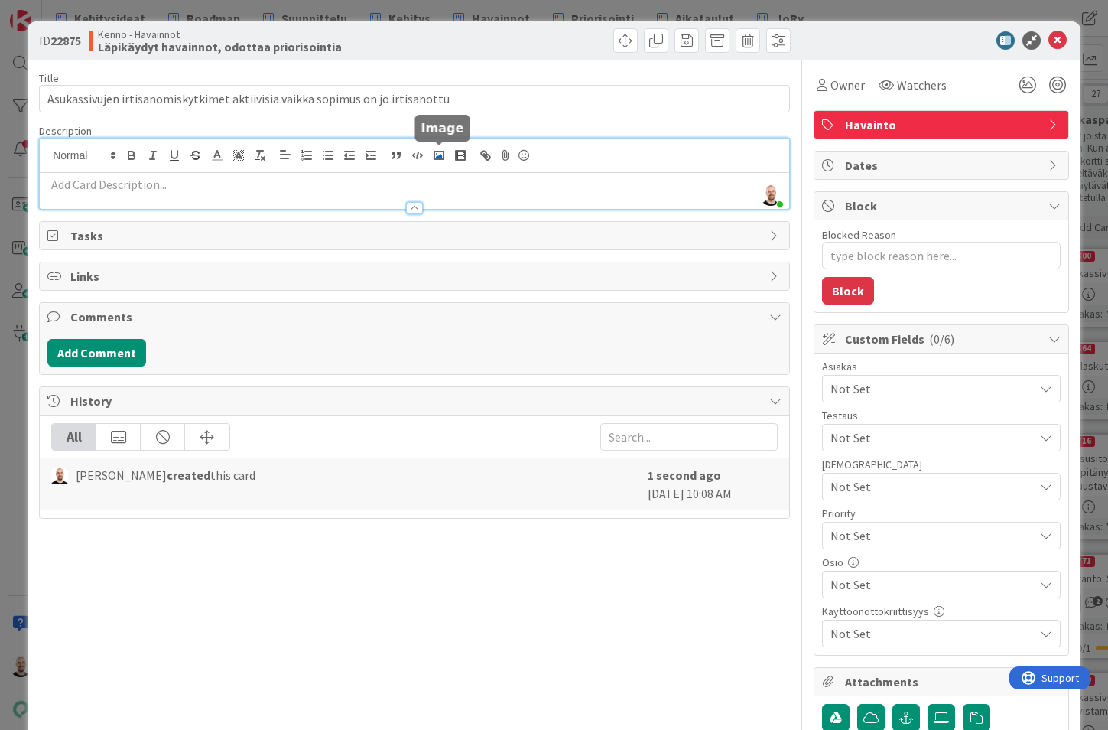
click at [437, 158] on rect "button" at bounding box center [438, 155] width 9 height 8
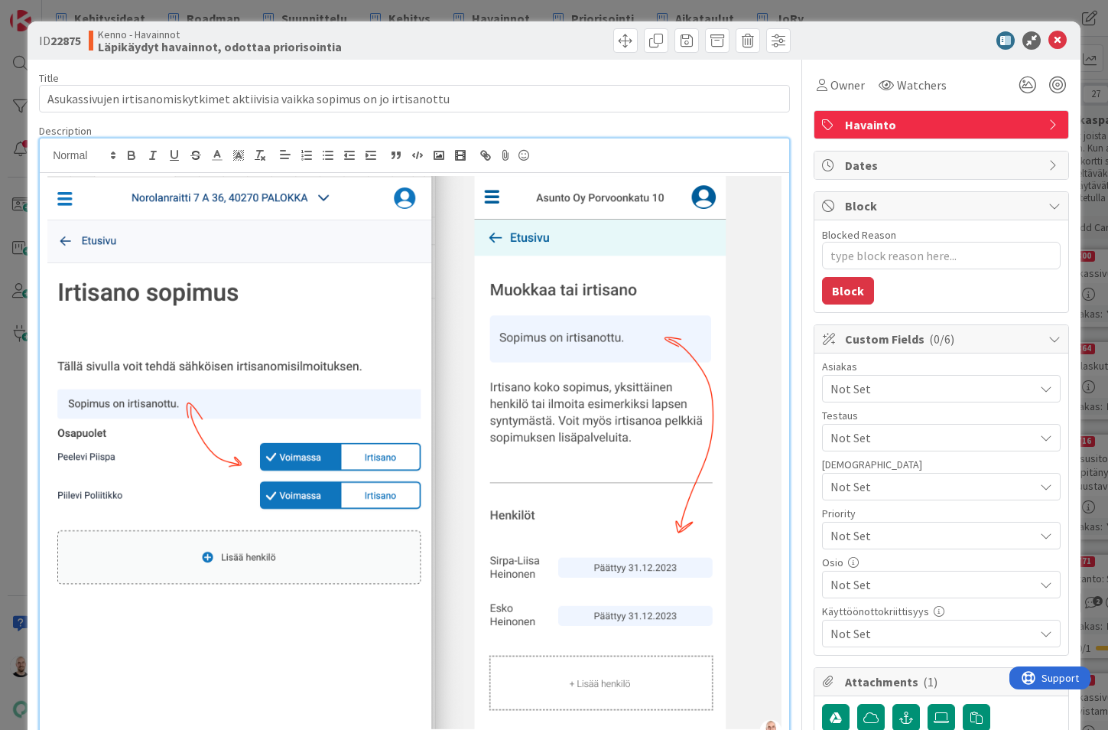
click at [44, 184] on div at bounding box center [415, 458] width 750 height 571
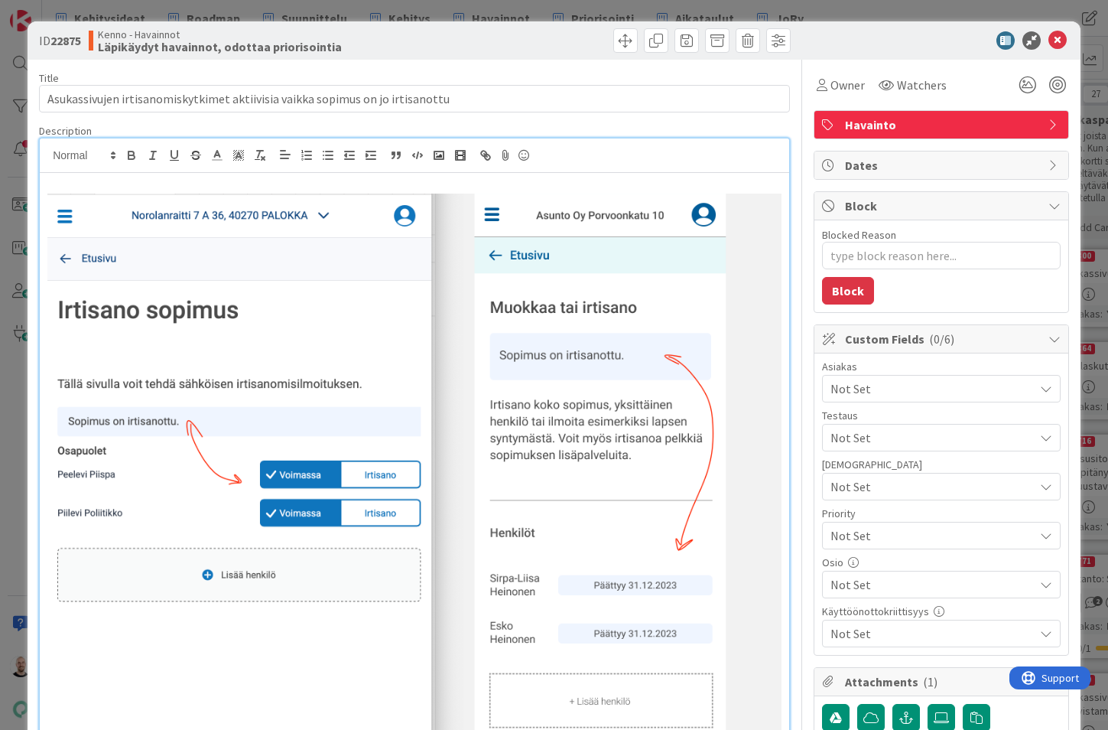
scroll to position [15, 0]
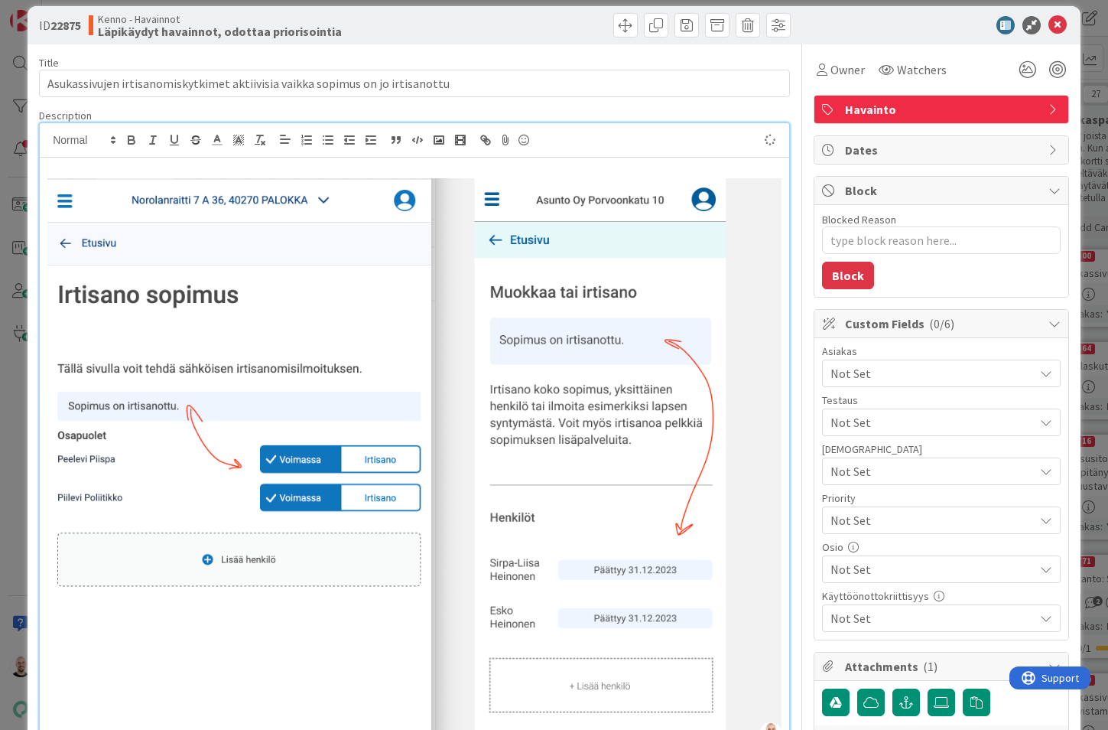
type textarea "x"
click at [44, 168] on div "Vasemmalla stagingpilot, oikealla Figma:" at bounding box center [415, 452] width 750 height 589
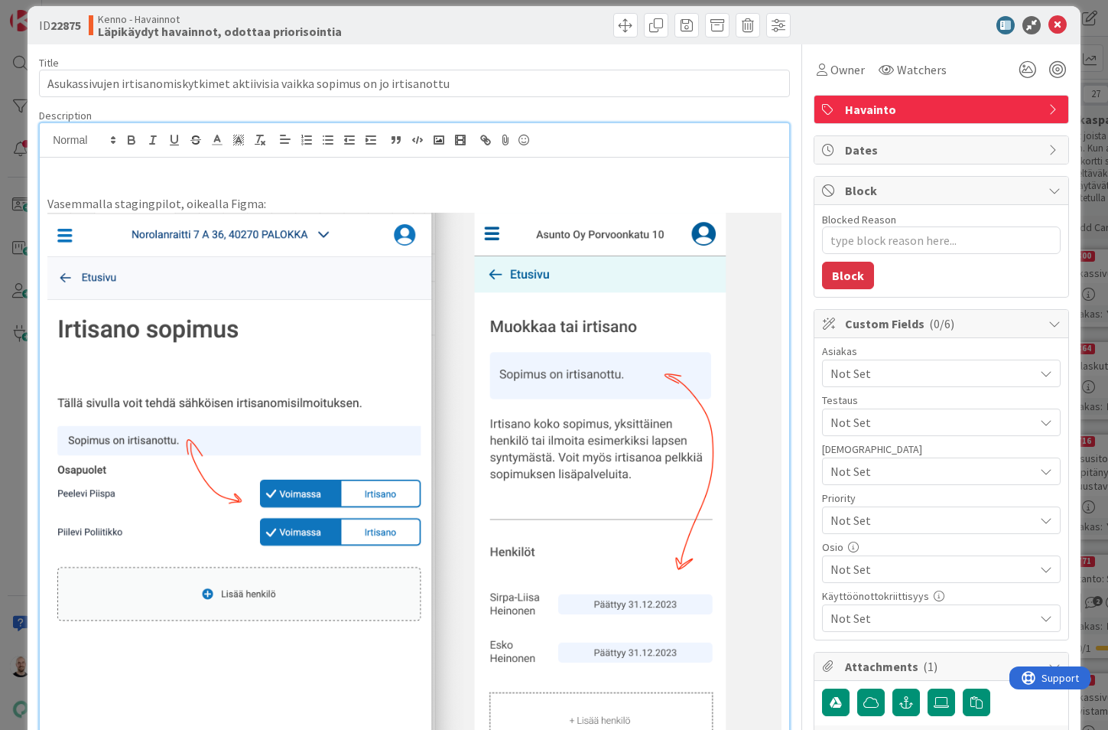
click at [56, 173] on p at bounding box center [414, 170] width 734 height 18
click at [233, 170] on p "Sopimusta ei pitäisi voida irtisanoa jos se on jo irtisanottu" at bounding box center [414, 170] width 734 height 18
click at [397, 166] on p "Sopimusta ei pitäisi voida irtisanoa kun se on jo irtisanottu" at bounding box center [414, 170] width 734 height 18
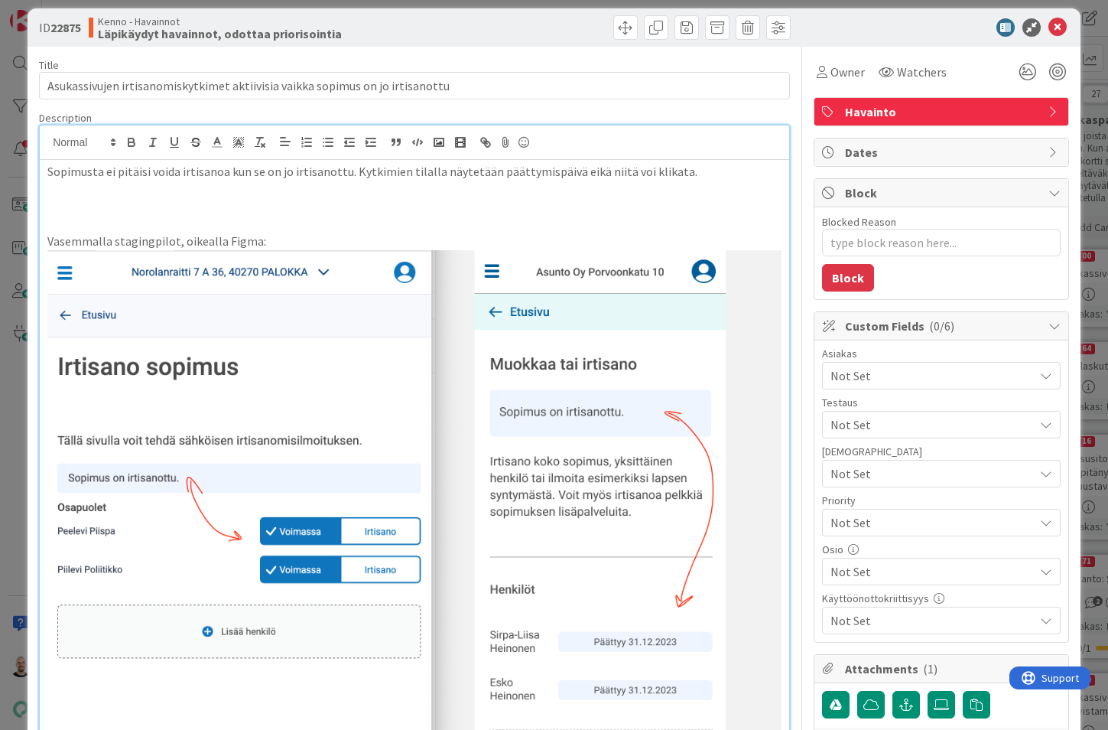
click at [460, 172] on p "Sopimusta ei pitäisi voida irtisanoa kun se on jo irtisanottu. Kytkimien tilall…" at bounding box center [414, 172] width 734 height 18
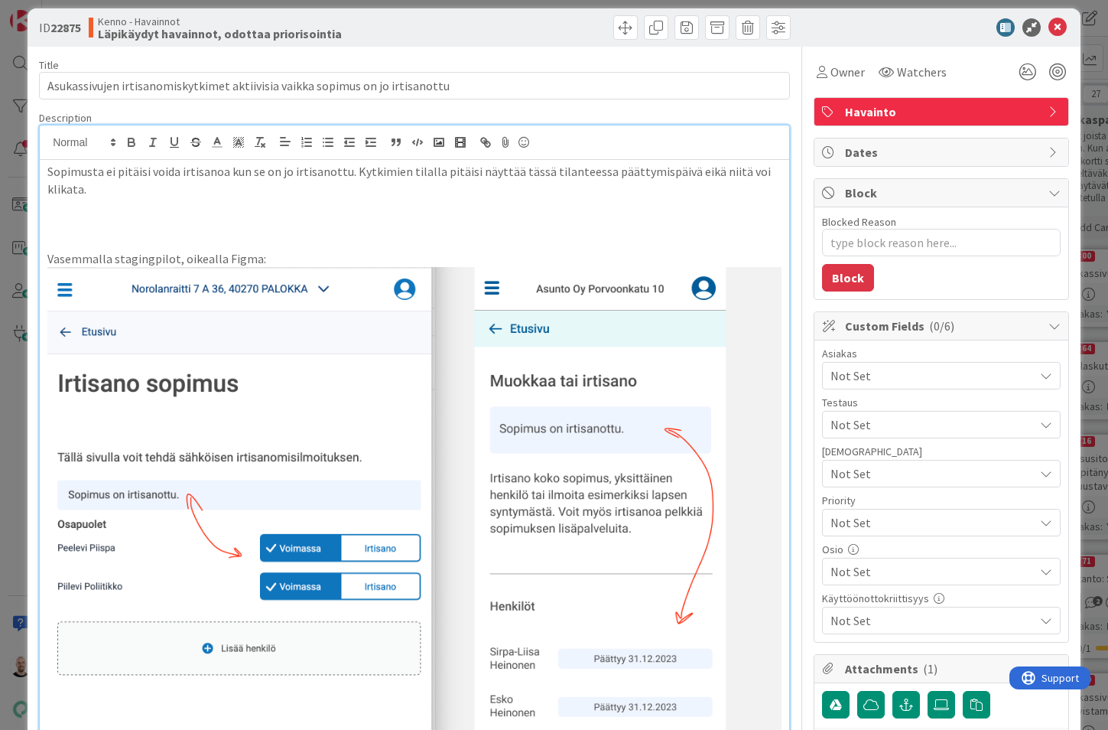
click at [233, 199] on p at bounding box center [414, 206] width 734 height 18
click at [594, 174] on p "Sopimusta ei pitäisi voida irtisanoa kun se on jo irtisanottu. Kytkimien tilall…" at bounding box center [414, 180] width 734 height 34
click at [79, 185] on p "Sopimusta ei pitäisi voida irtisanoa kun se on jo irtisanottu. Kytkimien tilall…" at bounding box center [414, 180] width 734 height 34
click at [94, 216] on p at bounding box center [414, 224] width 734 height 18
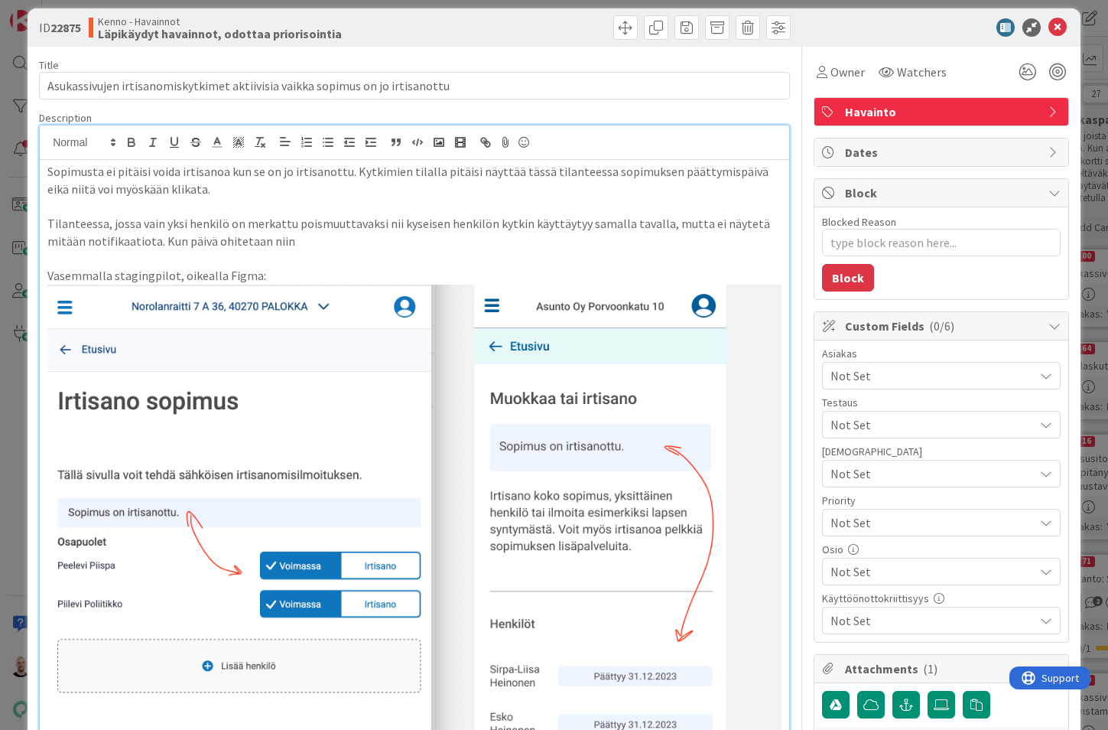
click at [353, 174] on p "Sopimusta ei pitäisi voida irtisanoa kun se on jo irtisanottu. Kytkimien tilall…" at bounding box center [414, 180] width 734 height 34
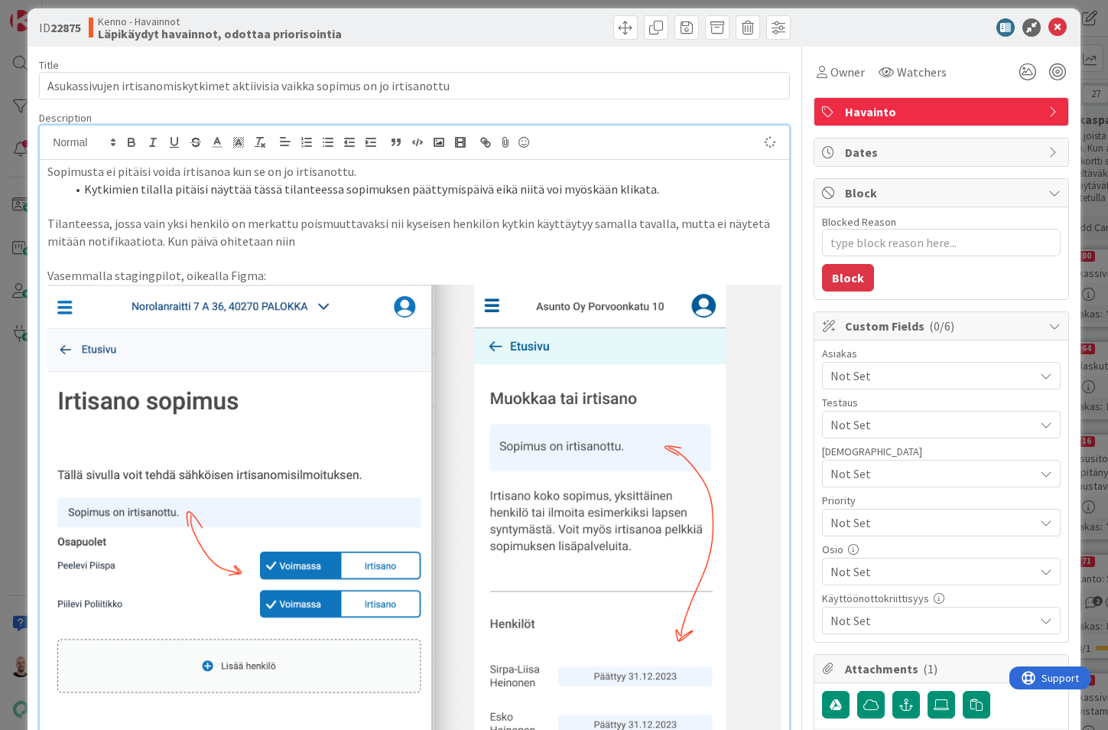
click at [408, 226] on p "Tilanteessa, jossa vain yksi henkilö on merkattu poismuuttavaksi nii kyseisen h…" at bounding box center [414, 232] width 734 height 34
click at [679, 184] on li "Kytkimien tilalla pitäisi näyttää tässä tilanteessa sopimuksen päättymispäivä e…" at bounding box center [424, 190] width 716 height 18
click at [651, 225] on p "Tilanteessa, jossa vain yksi henkilö on merkattu poismuuttavaksi nii kyseisen h…" at bounding box center [414, 232] width 734 height 34
drag, startPoint x: 151, startPoint y: 240, endPoint x: 187, endPoint y: 239, distance: 35.2
click at [187, 239] on p "Tilanteessa, jossa vain yksi henkilö on merkattu poismuuttavaksi nii kyseisen h…" at bounding box center [414, 232] width 734 height 34
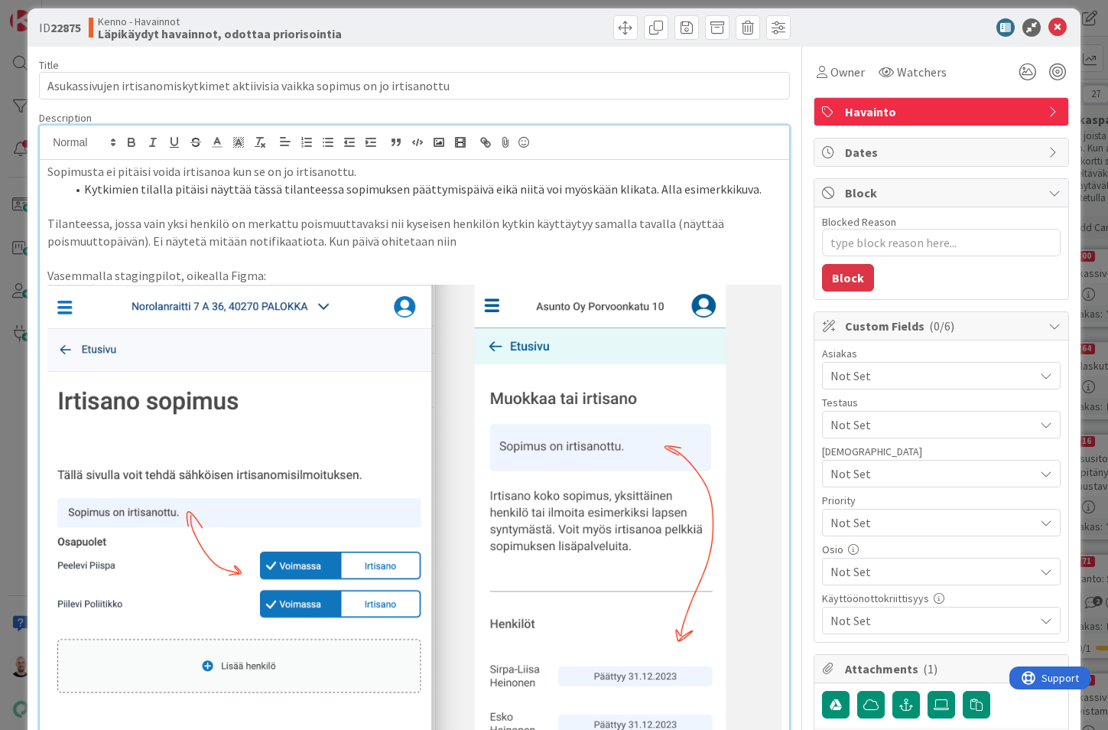
click at [309, 236] on p "Tilanteessa, jossa vain yksi henkilö on merkattu poismuuttavaksi nii kyseisen h…" at bounding box center [414, 232] width 734 height 34
click at [540, 239] on p "Tilanteessa, jossa vain yksi henkilö on merkattu poismuuttavaksi nii kyseisen h…" at bounding box center [414, 232] width 734 height 34
drag, startPoint x: 535, startPoint y: 239, endPoint x: 682, endPoint y: 245, distance: 147.8
click at [682, 245] on p "Tilanteessa, jossa vain yksi henkilö on merkattu poismuuttavaksi nii kyseisen h…" at bounding box center [414, 232] width 734 height 34
click at [755, 190] on li "Kytkimien tilalla pitäisi näyttää tässä tilanteessa sopimuksen päättymispäivä e…" at bounding box center [424, 190] width 716 height 18
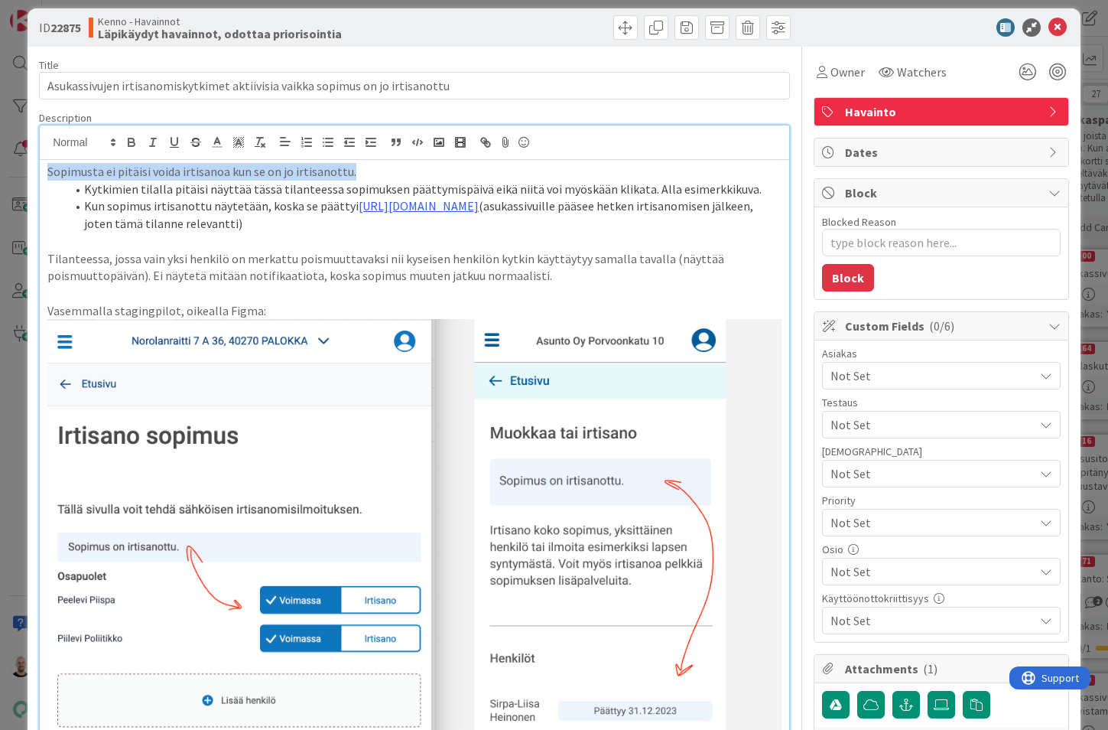
drag, startPoint x: 361, startPoint y: 168, endPoint x: 38, endPoint y: 167, distance: 322.8
click at [38, 167] on div "ID 22875 Kenno - Havainnot Läpikäydyt havainnot, odottaa priorisointia Title 77…" at bounding box center [554, 608] width 1053 height 1200
click at [131, 137] on icon "button" at bounding box center [132, 142] width 14 height 14
click at [161, 185] on li "Kytkimien tilalla pitäisi näyttää tässä tilanteessa sopimuksen päättymispäivä e…" at bounding box center [424, 190] width 716 height 18
click at [163, 204] on li "Kun sopimus irtisanottu näytetään, koska se päättyi [URL][DOMAIN_NAME] (asukass…" at bounding box center [424, 214] width 716 height 34
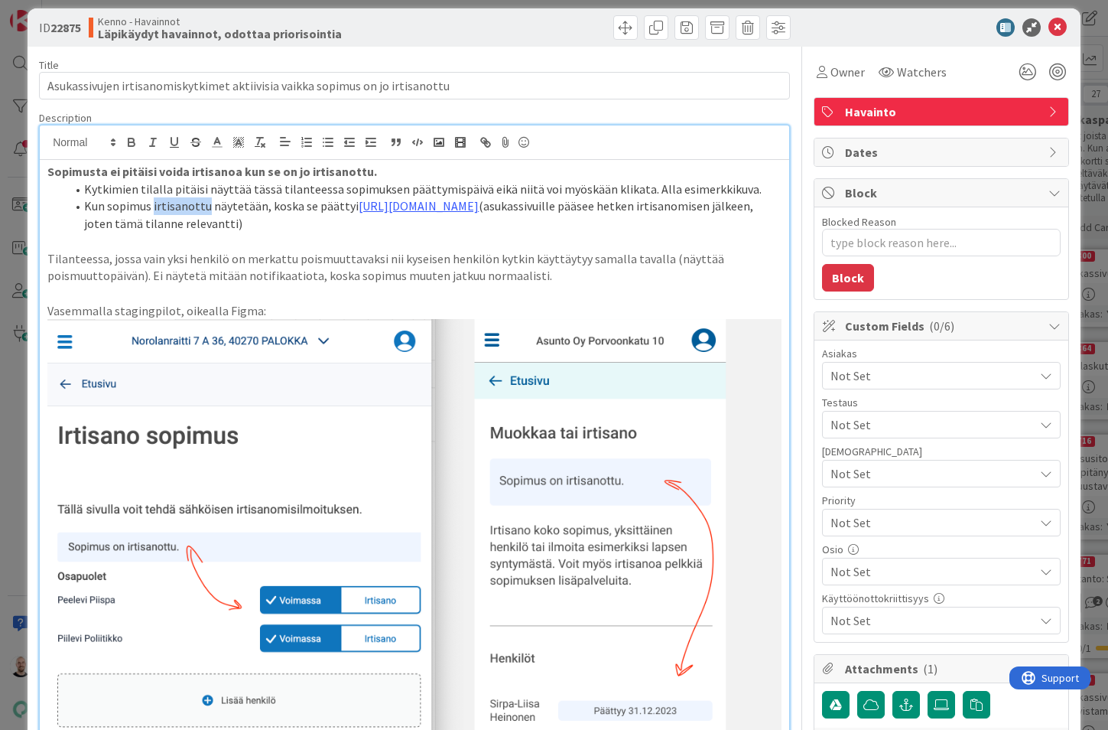
click at [163, 204] on li "Kun sopimus irtisanottu näytetään, koska se päättyi [URL][DOMAIN_NAME] (asukass…" at bounding box center [424, 214] width 716 height 34
click at [185, 205] on li "Kun sopimus irtisanottu näytetään, koska se päättyi [URL][DOMAIN_NAME] (asukass…" at bounding box center [424, 214] width 716 height 34
click at [185, 206] on li "Kun sopimus irtisanottu näytetään, koska se päättyi [URL][DOMAIN_NAME] (asukass…" at bounding box center [424, 214] width 716 height 34
click at [184, 203] on li "Kun sopimus irtisanottu näytetään, koska se päättyi [URL][DOMAIN_NAME] (asukass…" at bounding box center [424, 214] width 716 height 34
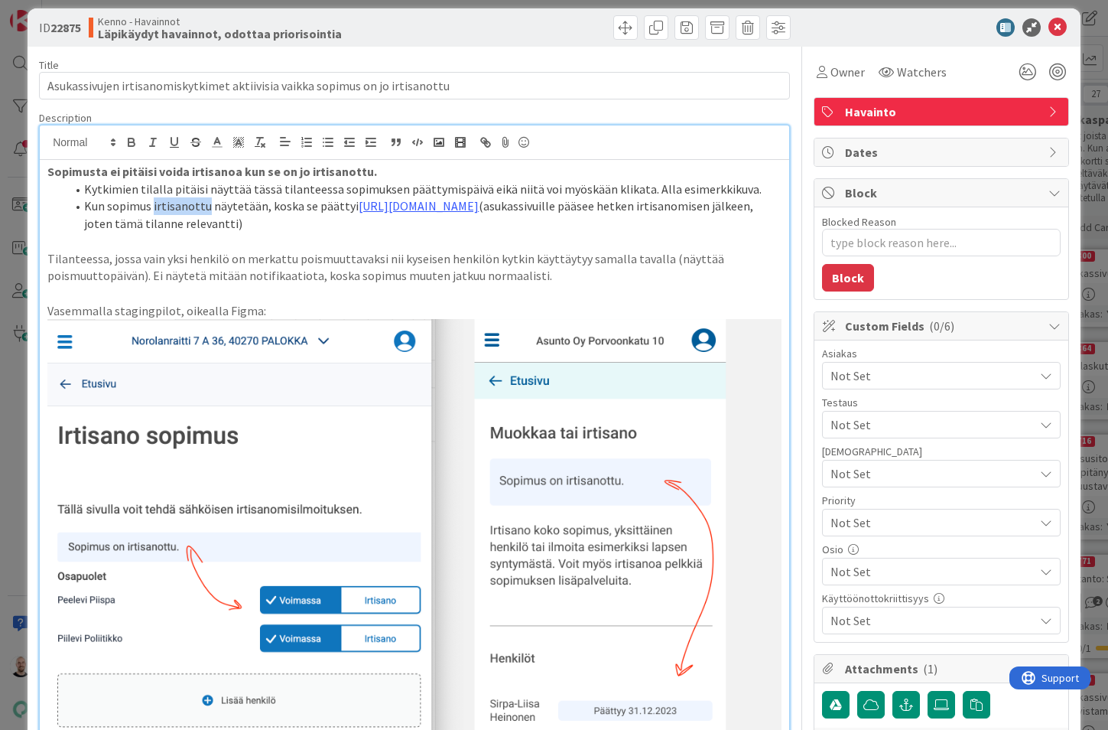
click at [184, 203] on li "Kun sopimus irtisanottu näytetään, koska se päättyi [URL][DOMAIN_NAME] (asukass…" at bounding box center [424, 214] width 716 height 34
drag, startPoint x: 86, startPoint y: 202, endPoint x: 716, endPoint y: 223, distance: 630.7
click at [716, 223] on li "Kun sopimus on jo päättynyt näytetään, koska se päättyi [URL][DOMAIN_NAME] (asu…" at bounding box center [424, 214] width 716 height 34
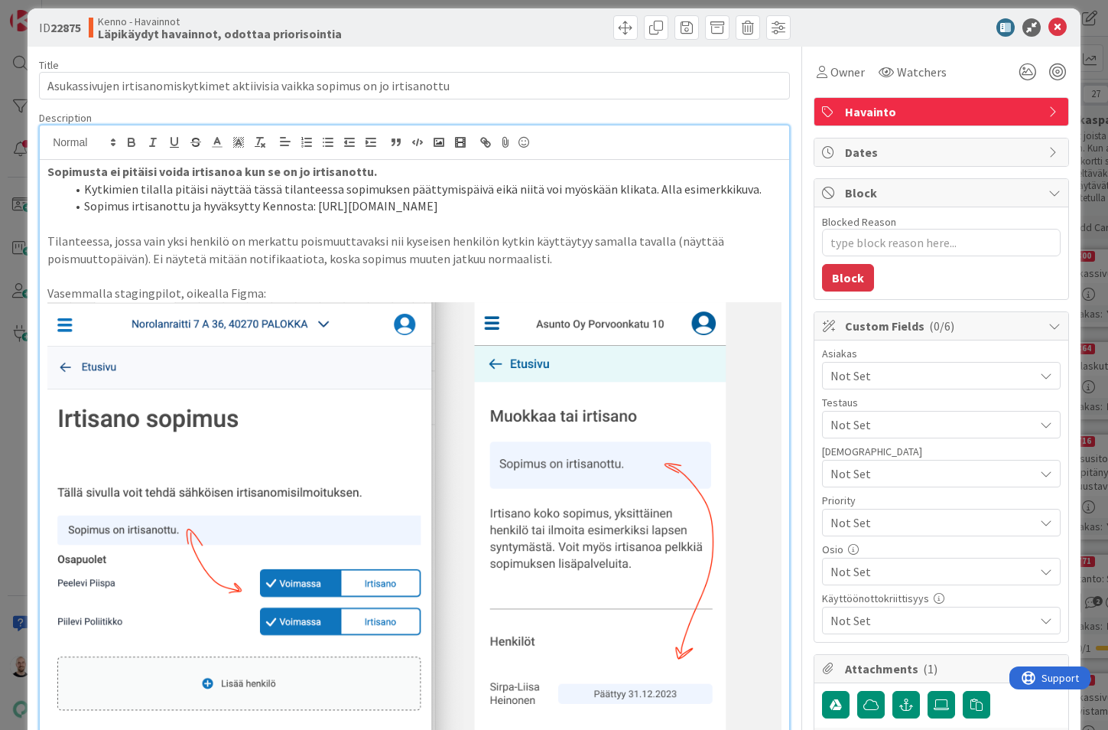
click at [302, 208] on li "Sopimus irtisanottu ja hyväksytty Kennosta: [URL][DOMAIN_NAME]" at bounding box center [424, 206] width 716 height 18
click at [338, 215] on li "Sopimus irtisanottu ja hyväksytty Kennosta (rautalanka): [URL][DOMAIN_NAME]" at bounding box center [424, 206] width 716 height 18
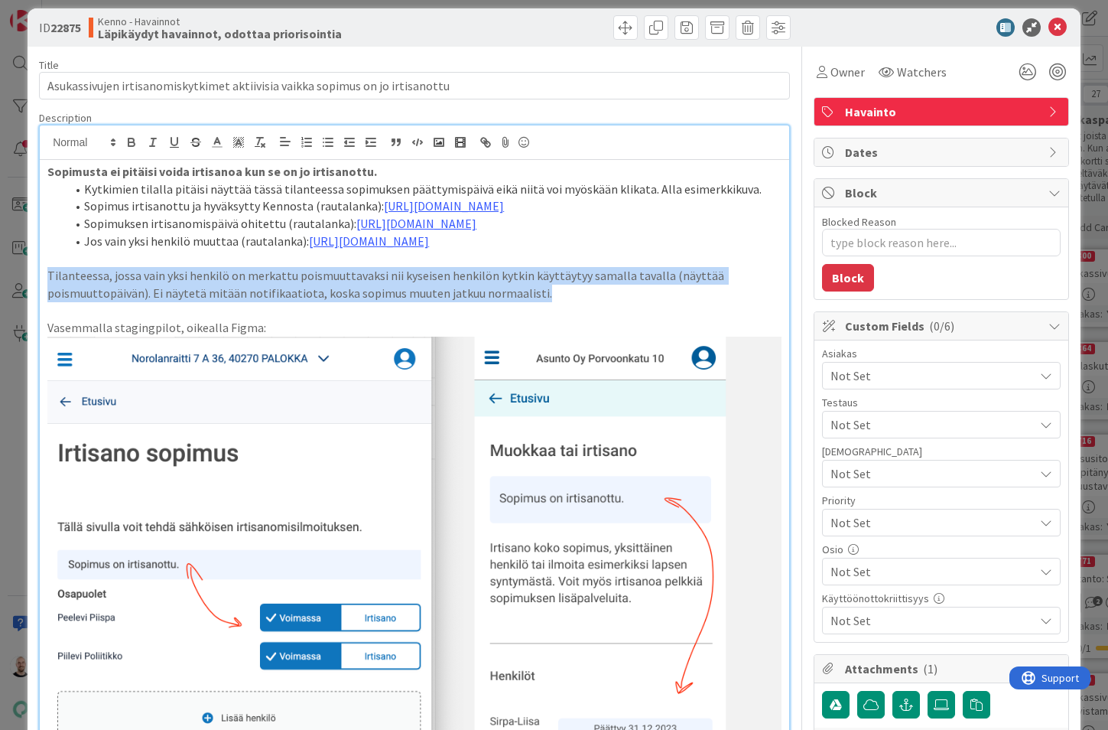
drag, startPoint x: 548, startPoint y: 392, endPoint x: 1, endPoint y: 379, distance: 547.9
click at [2, 379] on div "ID 22875 Kenno - Havainnot Läpikäydyt havainnot, odottaa priorisointia Title 77…" at bounding box center [554, 365] width 1108 height 730
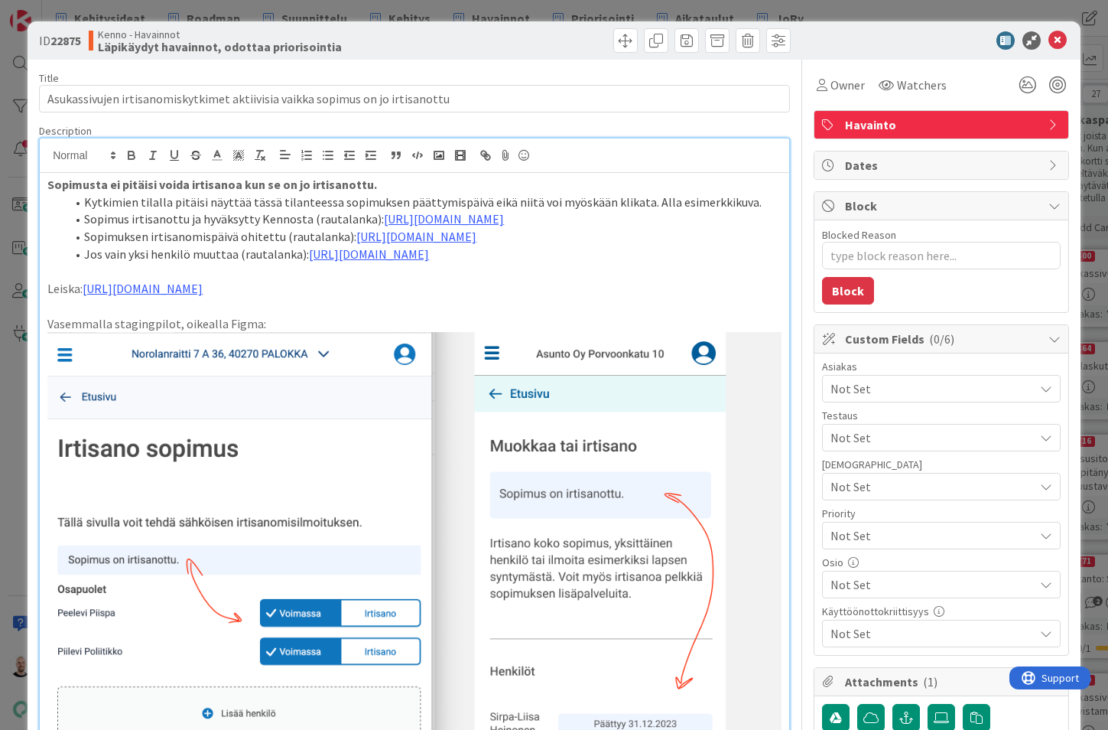
scroll to position [0, 0]
click at [894, 629] on span "Not Set" at bounding box center [932, 633] width 203 height 18
click at [802, 613] on div at bounding box center [802, 641] width 1 height 1162
click at [874, 389] on span "Not Set" at bounding box center [932, 388] width 203 height 18
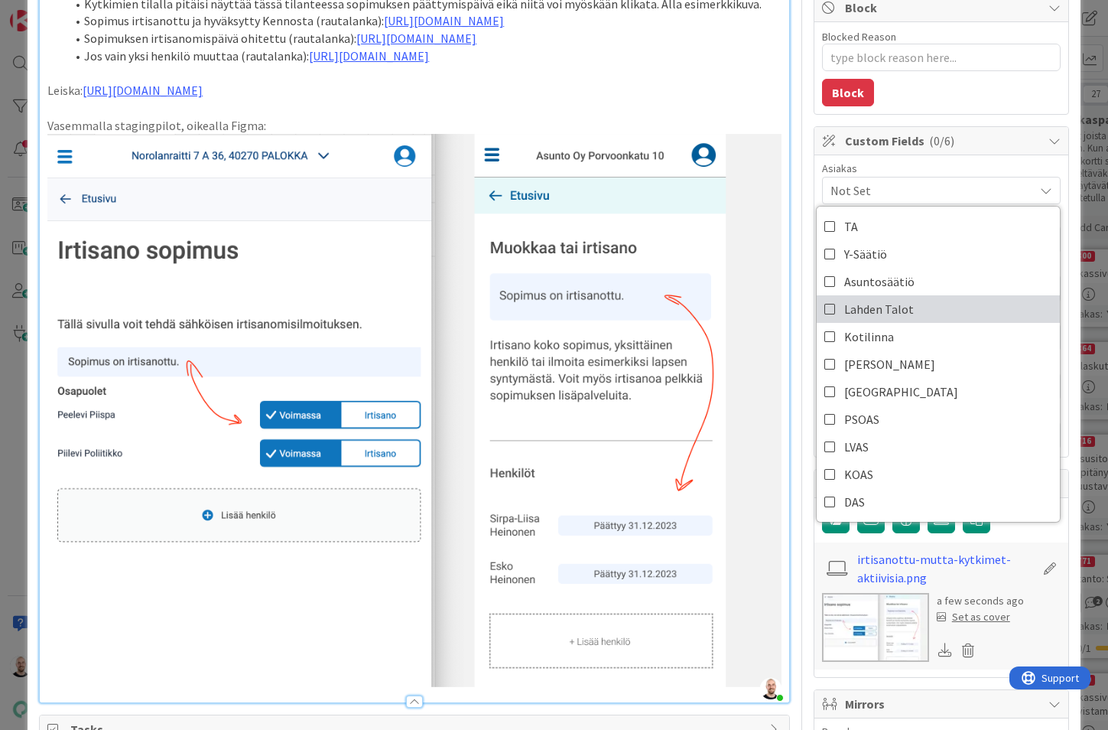
scroll to position [198, 0]
click at [805, 526] on div "Title 77 / 128 Asukassivujen irtisanomiskytkimet aktiivisia vaikka sopimus on j…" at bounding box center [554, 437] width 1030 height 1150
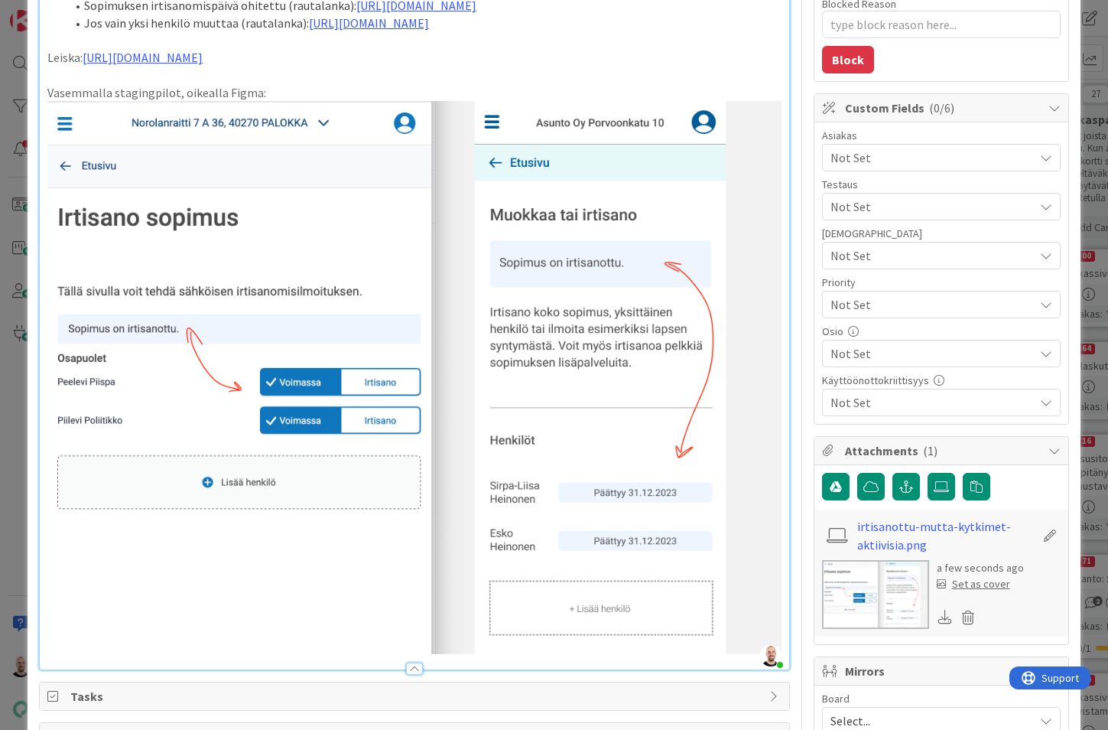
scroll to position [230, 0]
click at [896, 329] on div "Osio" at bounding box center [941, 332] width 239 height 11
click at [886, 342] on div "Not Set" at bounding box center [941, 354] width 239 height 28
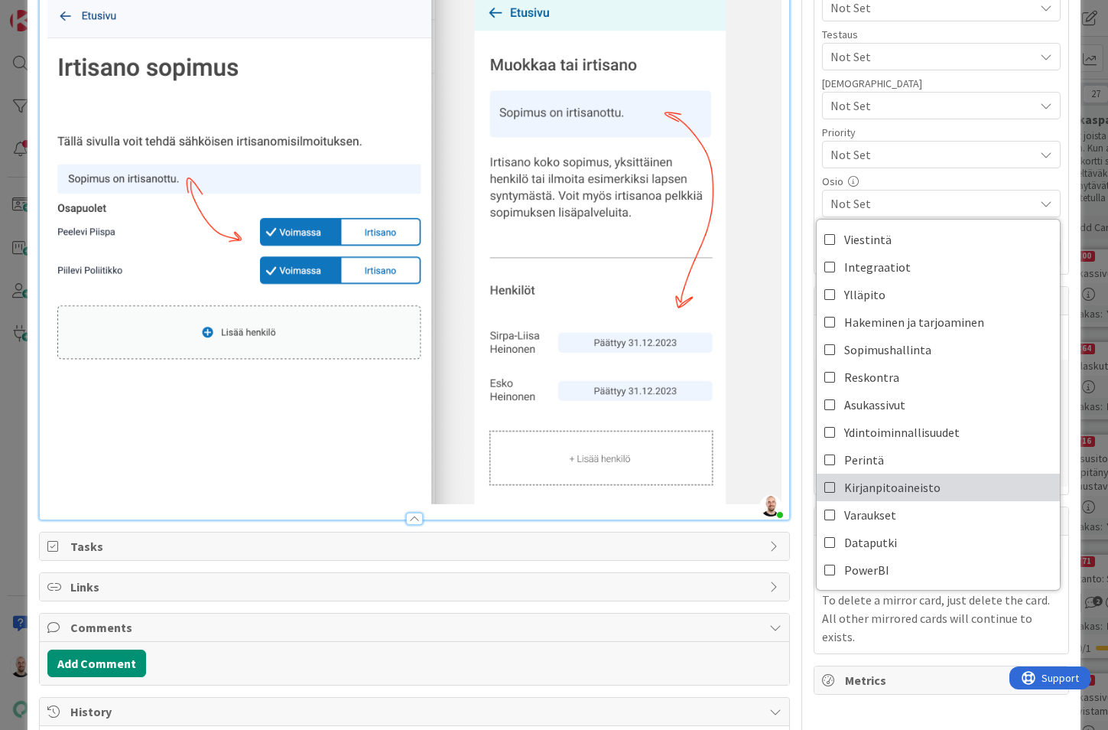
scroll to position [381, 0]
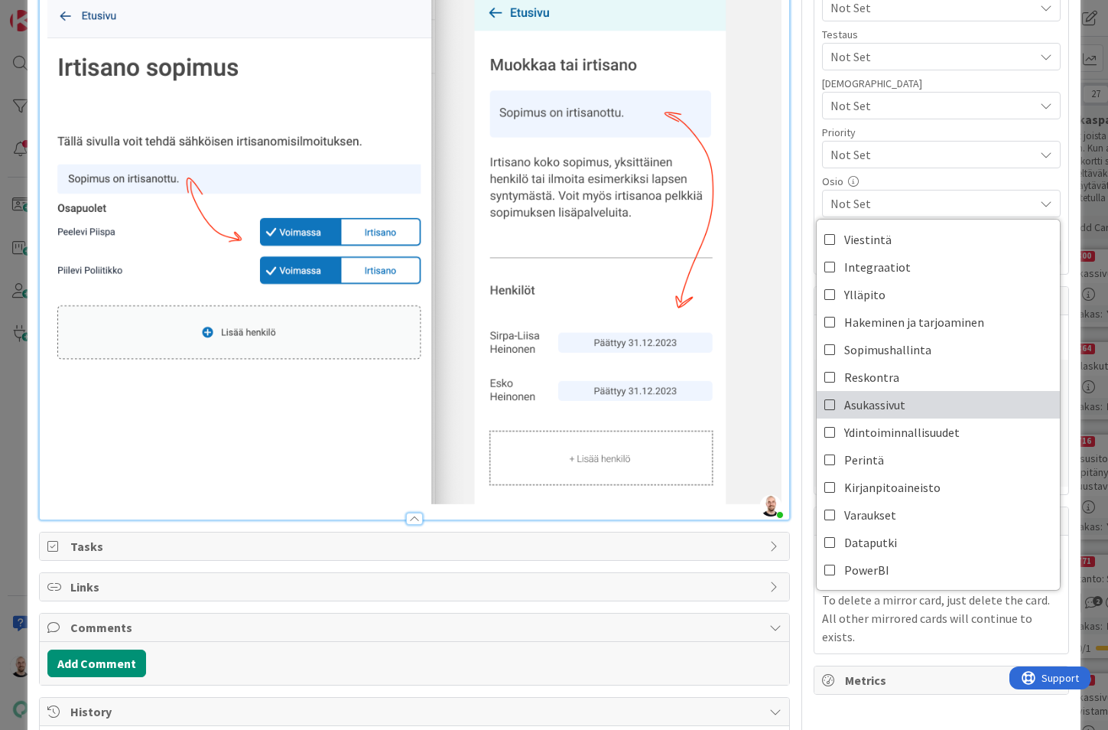
click at [897, 403] on span "Asukassivut" at bounding box center [875, 404] width 61 height 23
click at [805, 355] on div "Title 77 / 128 Asukassivujen irtisanomiskytkimet aktiivisia vaikka sopimus on j…" at bounding box center [554, 254] width 1030 height 1150
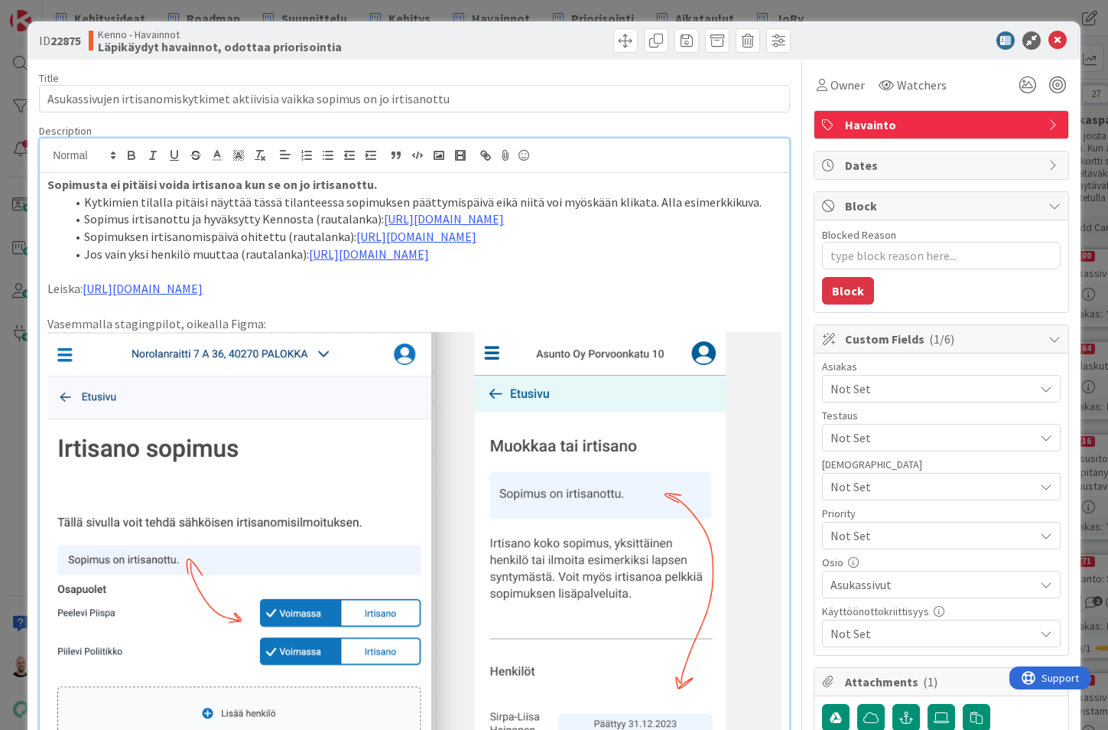
scroll to position [0, 0]
click at [937, 79] on span "Watchers" at bounding box center [922, 85] width 50 height 18
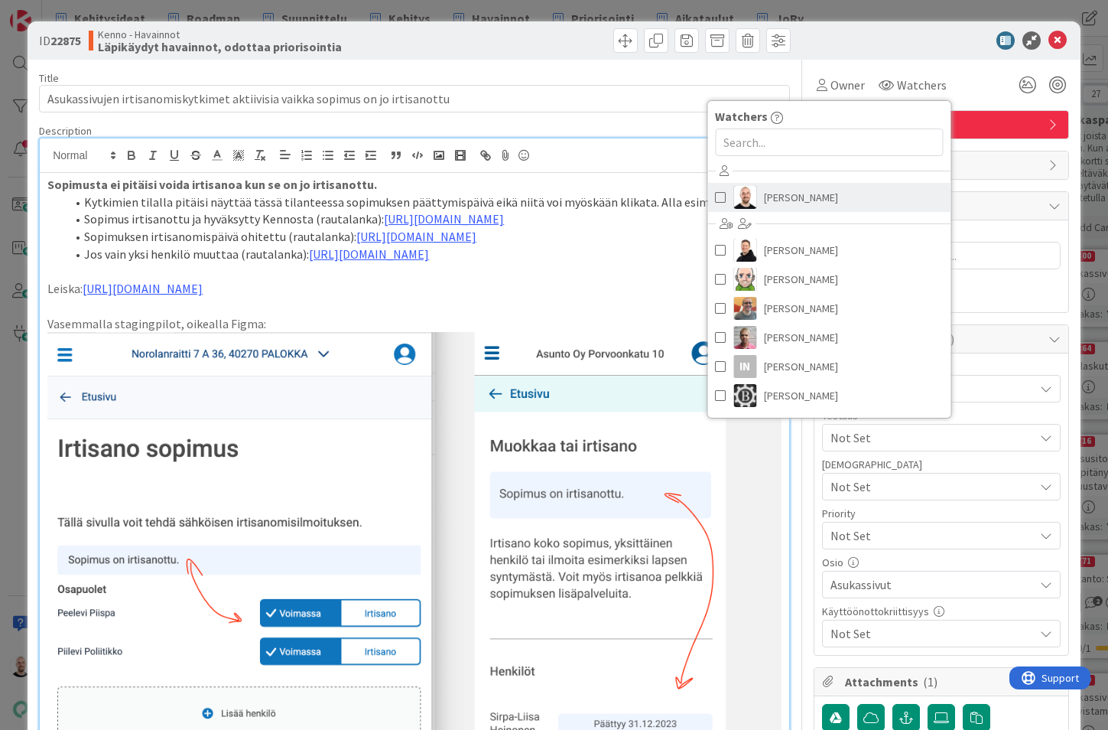
click at [722, 197] on span at bounding box center [720, 197] width 11 height 23
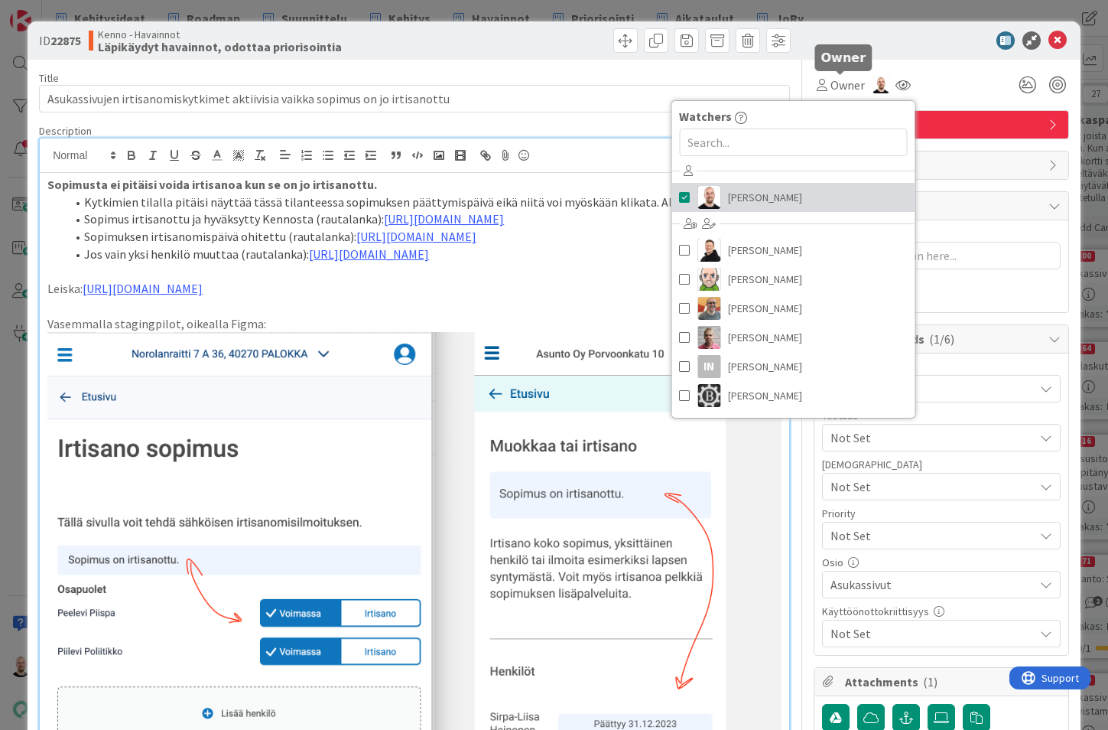
type textarea "x"
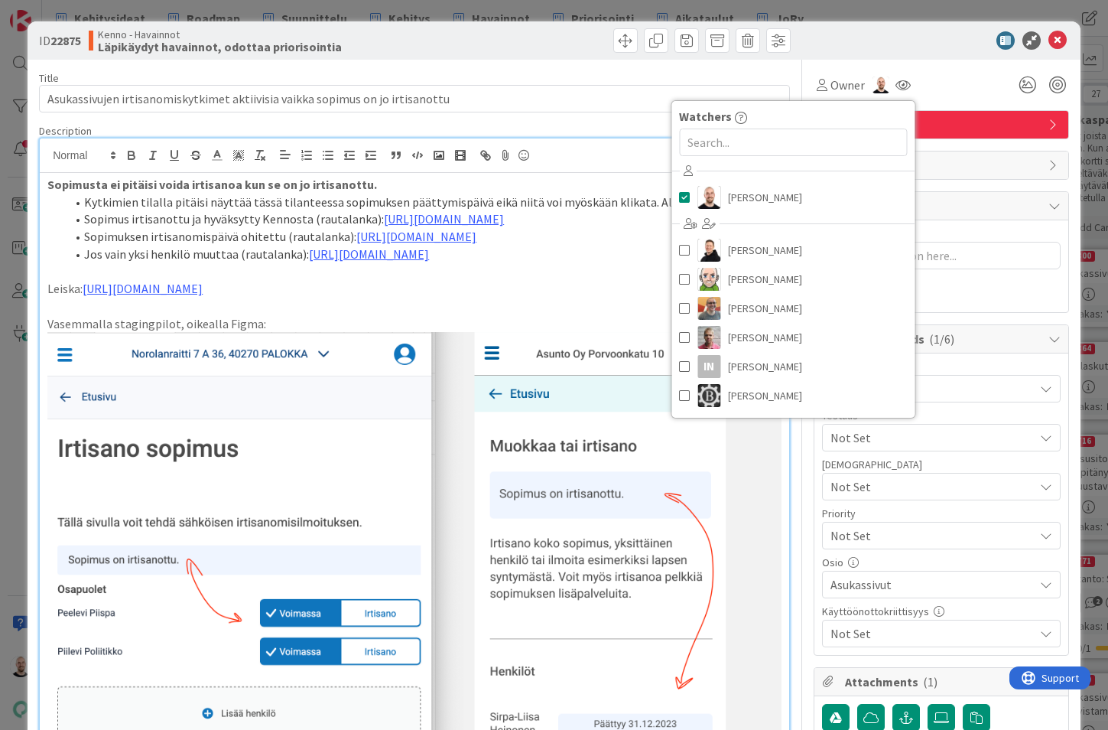
click at [902, 38] on div at bounding box center [934, 40] width 271 height 18
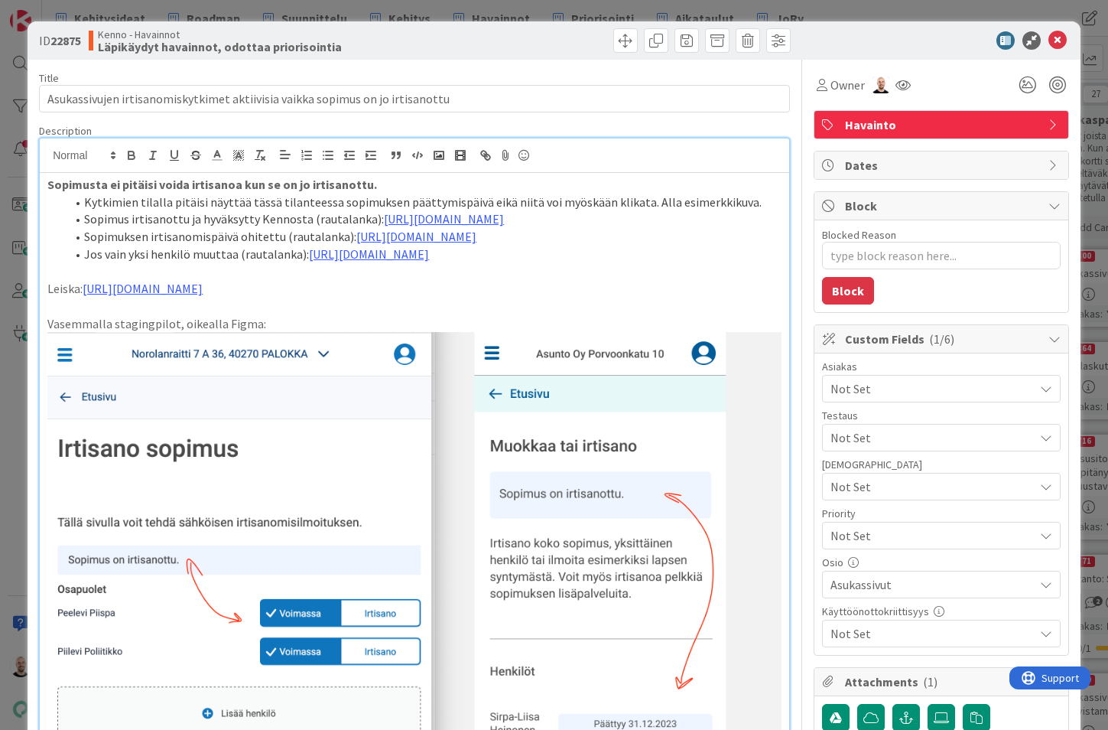
click at [818, 10] on div "ID 22875 Kenno - Havainnot Läpikäydyt havainnot, odottaa priorisointia Title 77…" at bounding box center [554, 365] width 1108 height 730
